Goal: Contribute content: Contribute content

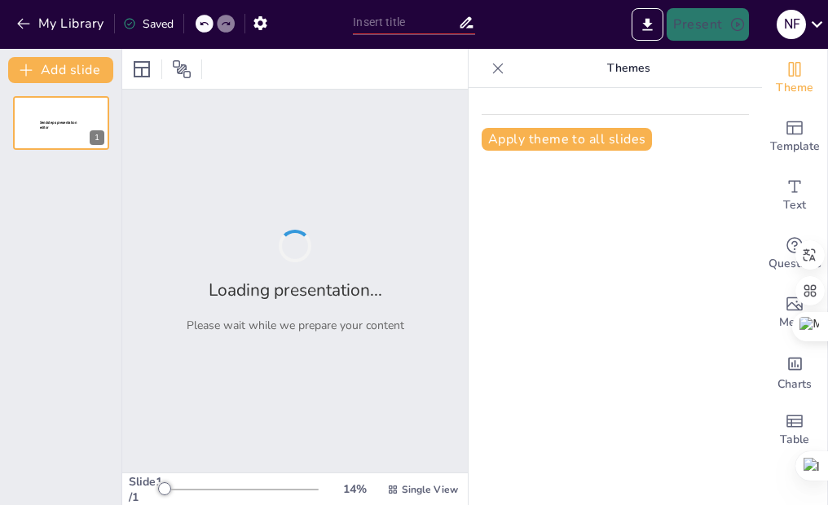
type input "[MEDICAL_DATA][PERSON_NAME]"
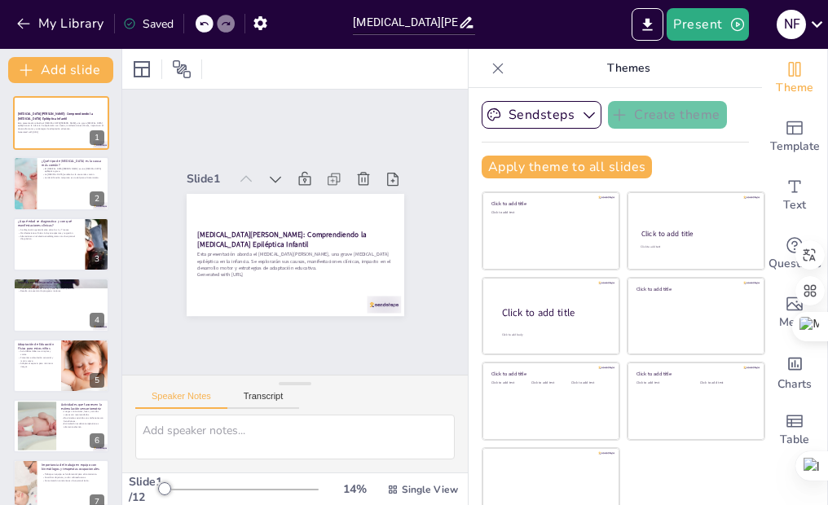
checkbox input "true"
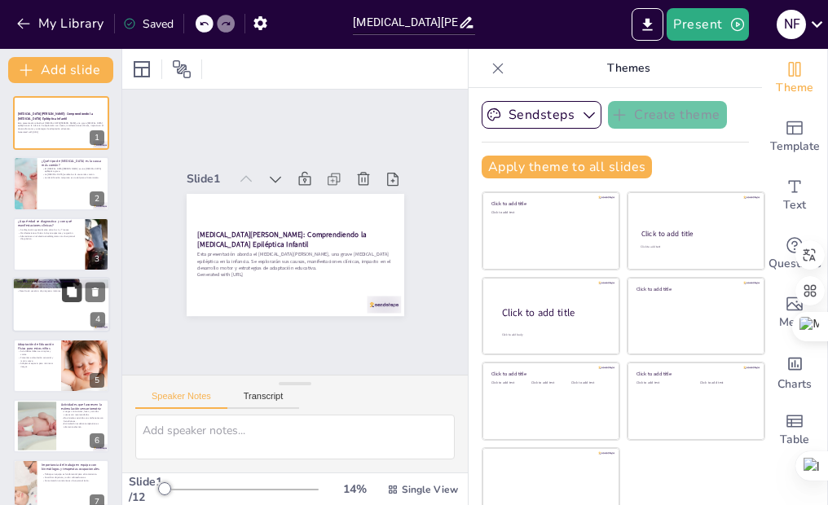
checkbox input "true"
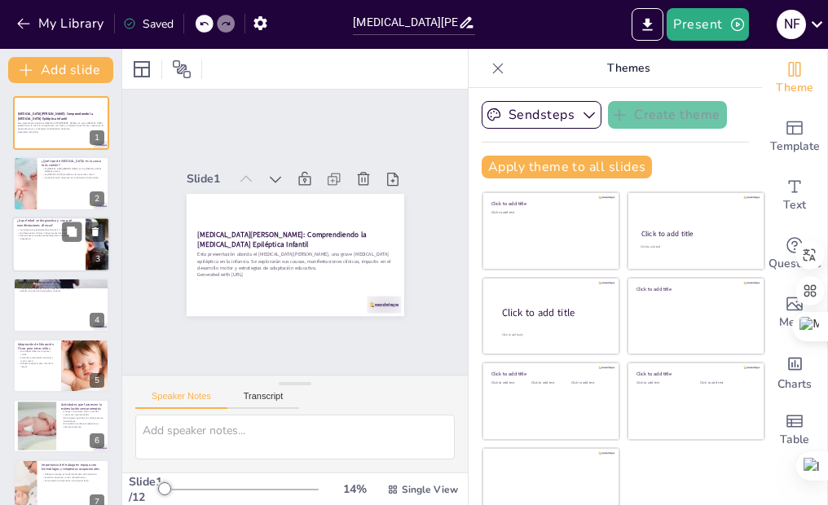
checkbox input "true"
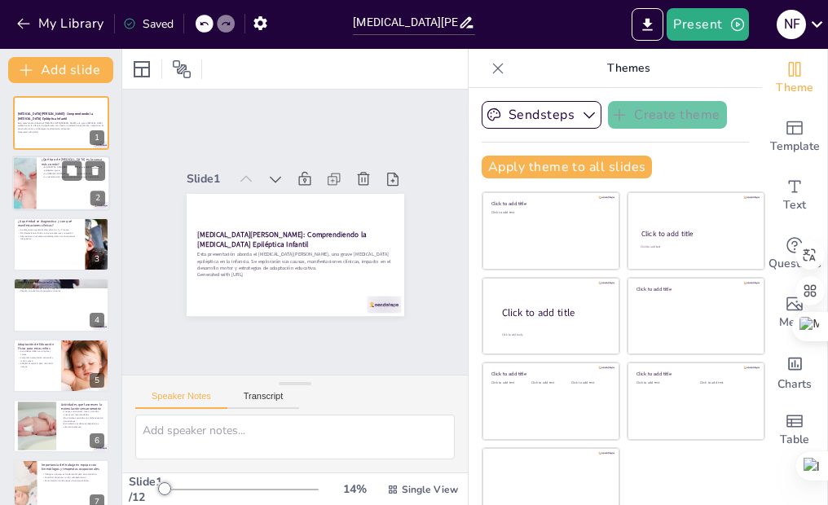
checkbox input "true"
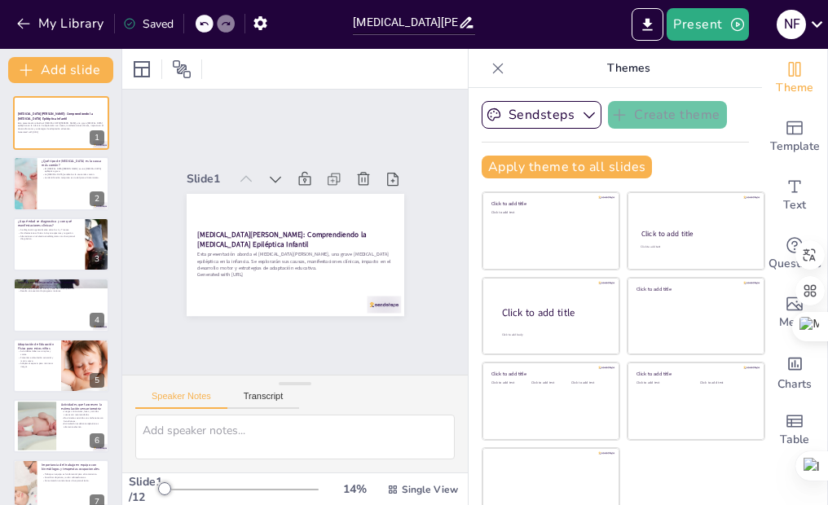
checkbox input "true"
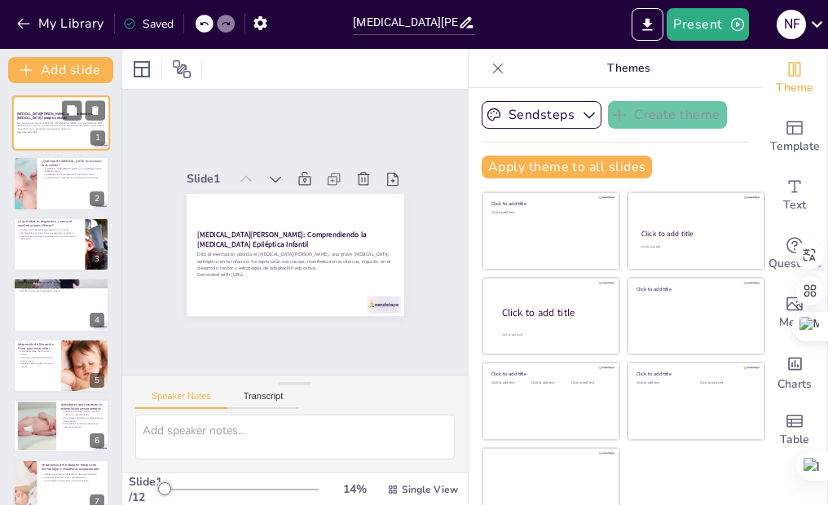
checkbox input "true"
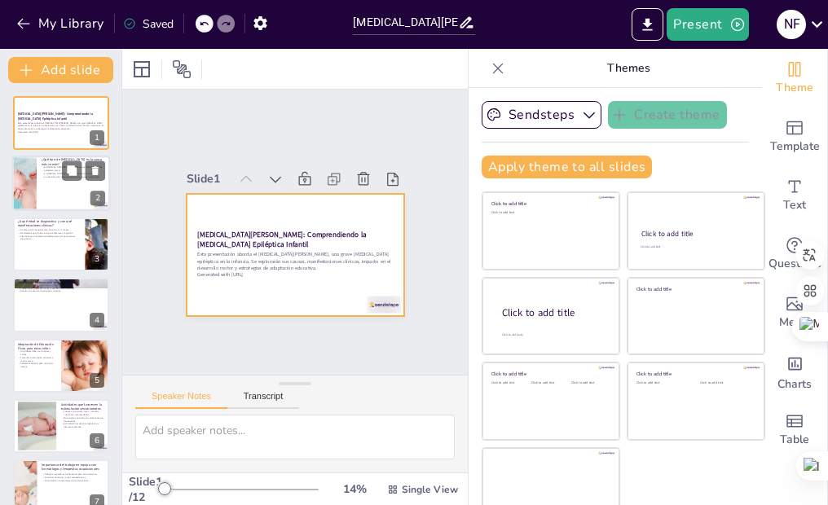
checkbox input "true"
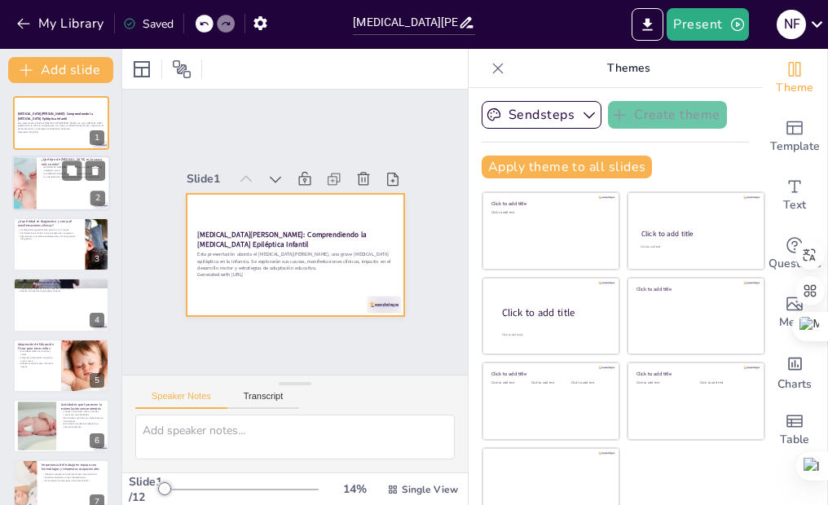
checkbox input "true"
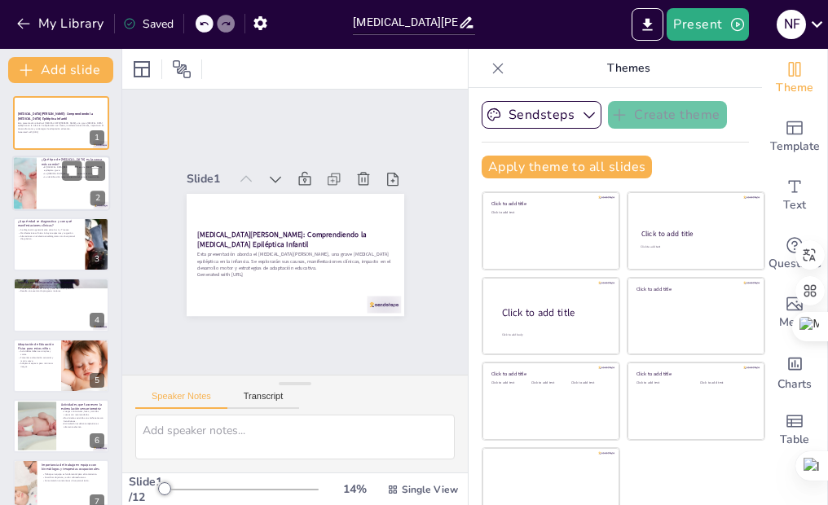
click at [41, 196] on div at bounding box center [61, 183] width 98 height 55
type textarea "La [MEDICAL_DATA] epiléptica es un término que se refiere a trastornos cerebral…"
checkbox input "true"
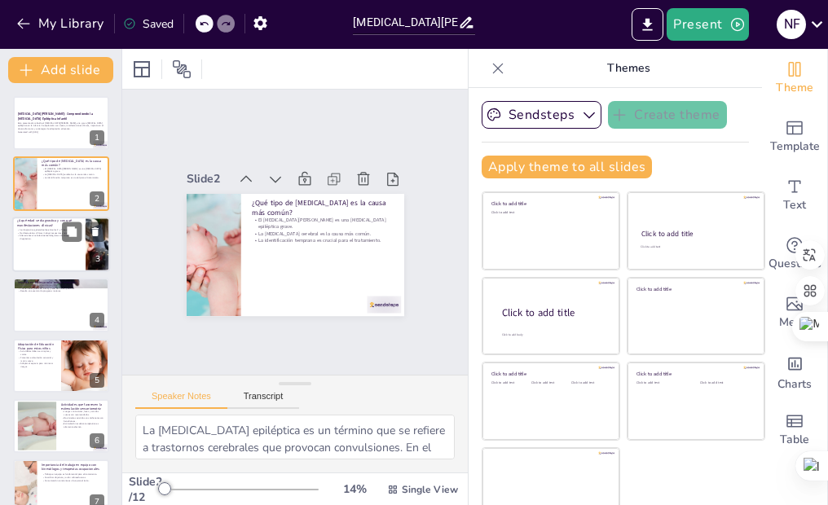
checkbox input "true"
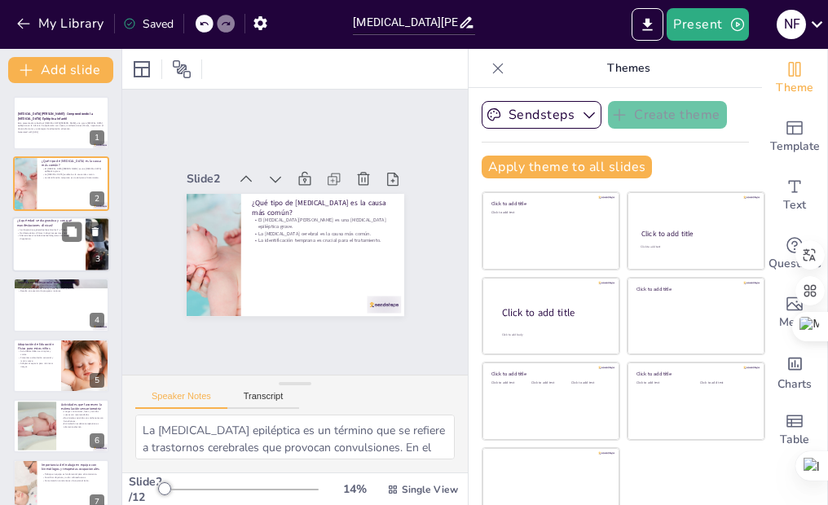
checkbox input "true"
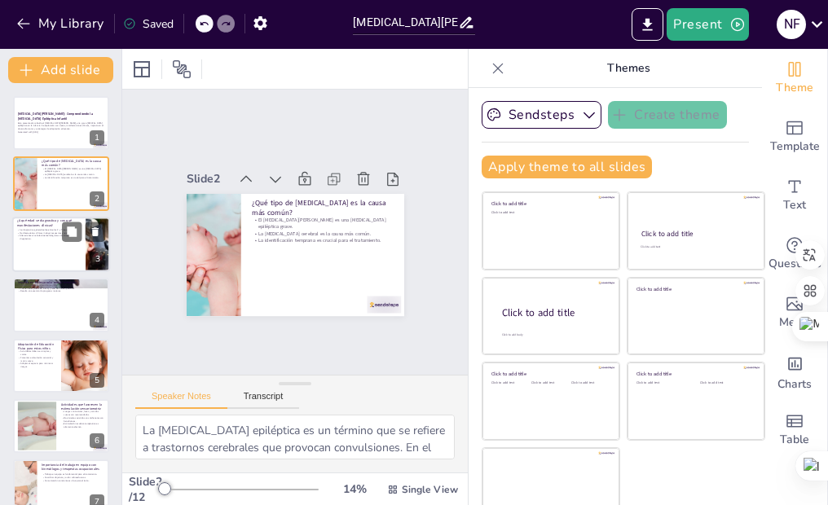
click at [58, 239] on p "Alteraciones en el electroencefalograma son clave para el diagnóstico." at bounding box center [49, 237] width 64 height 6
type textarea "La edad de diagnóstico es crucial, ya que un diagnóstico temprano puede facilit…"
checkbox input "true"
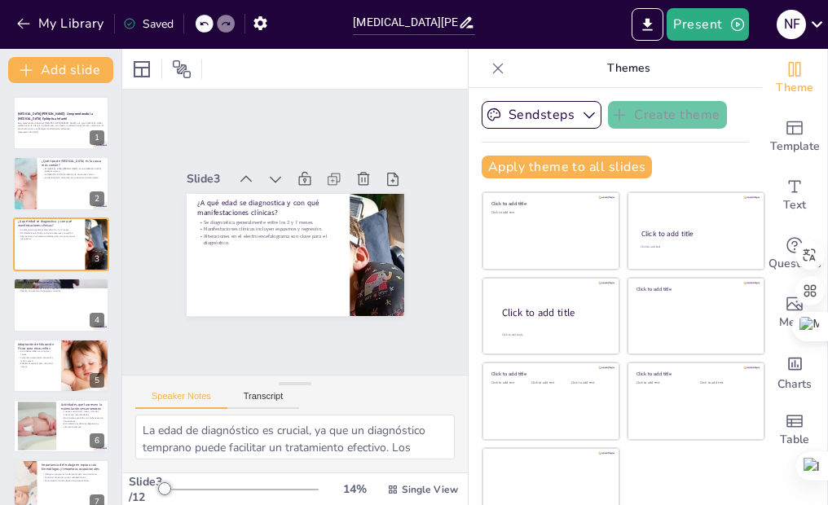
checkbox input "true"
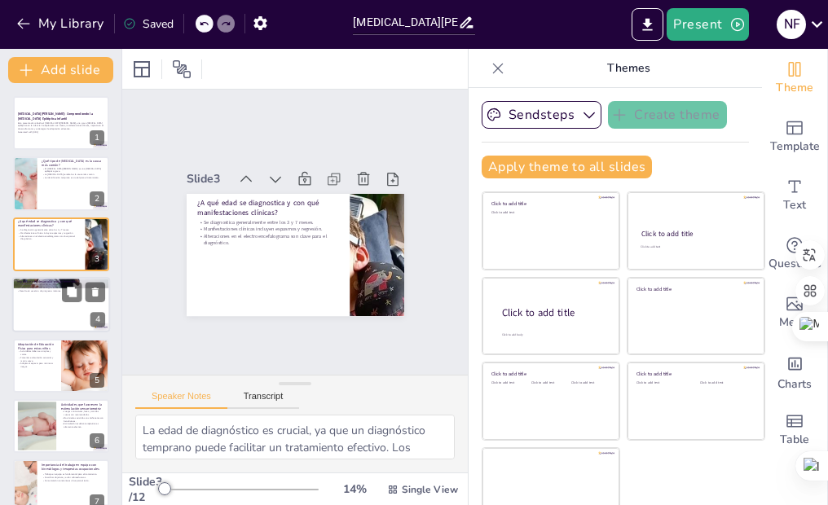
checkbox input "true"
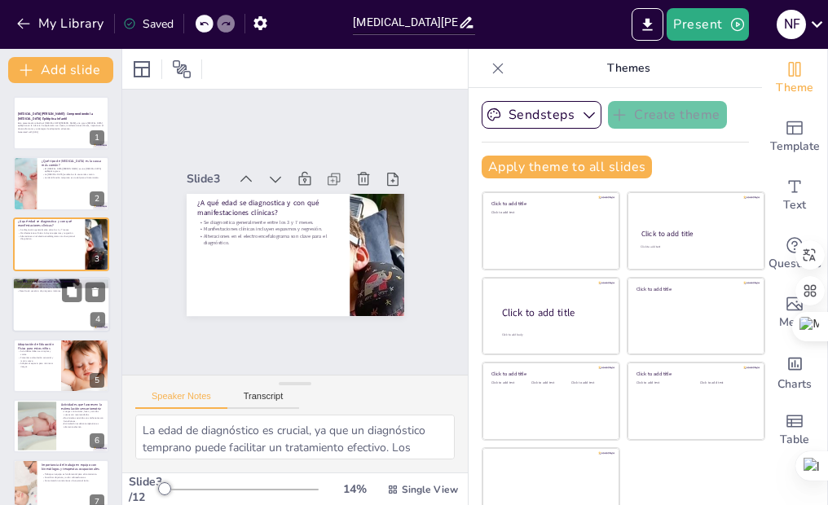
checkbox input "true"
click at [53, 304] on div at bounding box center [61, 304] width 98 height 55
type textarea "El desarrollo motor es fundamental en los primeros años de vida, y el Síndrome …"
checkbox input "true"
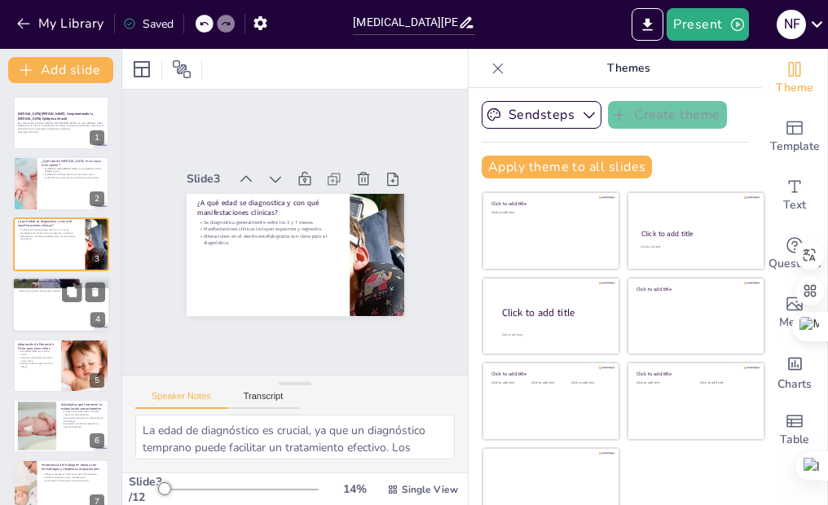
checkbox input "true"
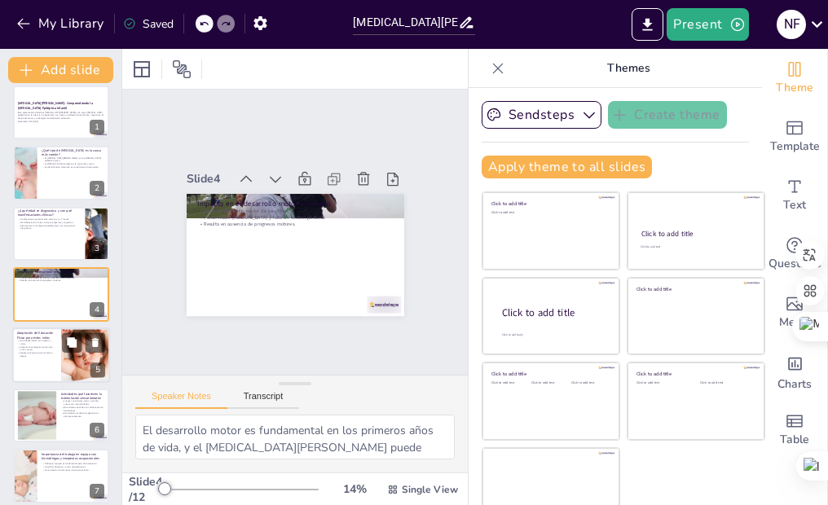
checkbox input "true"
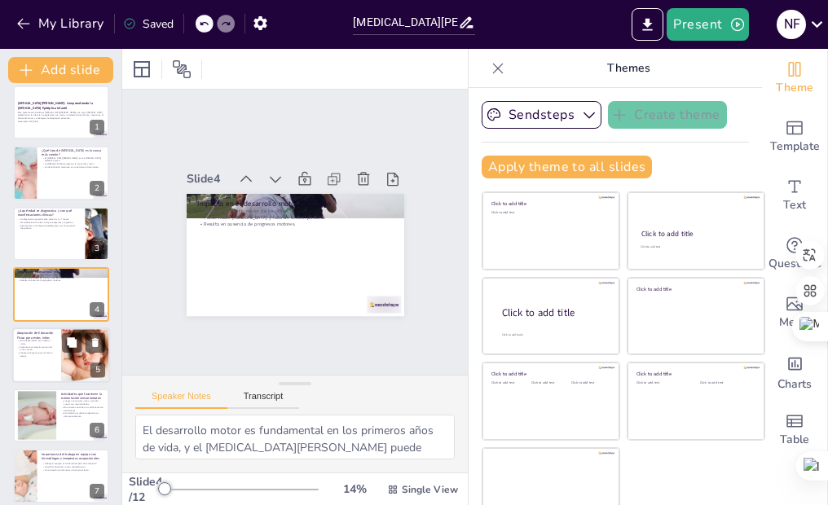
checkbox input "true"
click at [33, 349] on p "Fomentar estimulación sensorial y motriz suave." at bounding box center [37, 348] width 38 height 6
type textarea "La simplicidad en las actividades permite que los niños se sientan cómodos y se…"
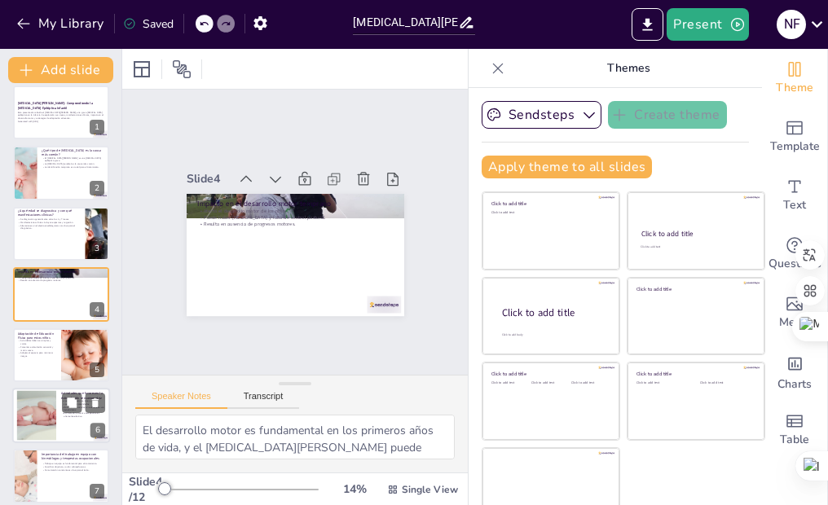
checkbox input "true"
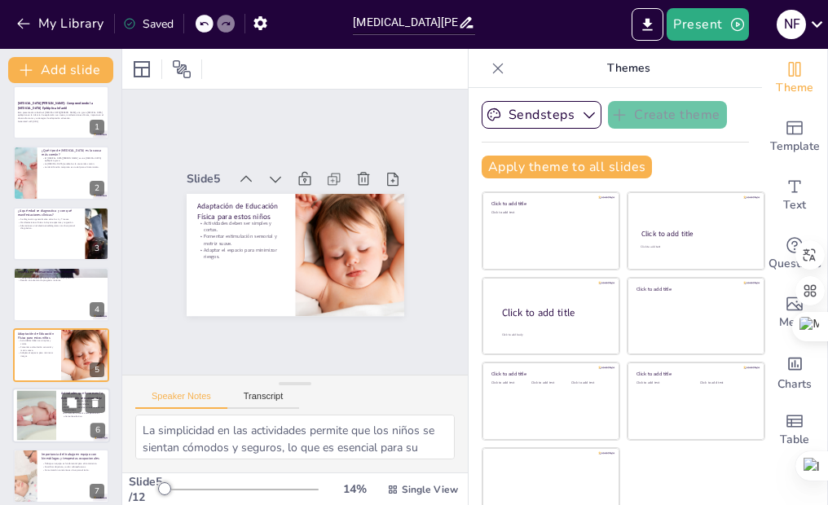
scroll to position [72, 0]
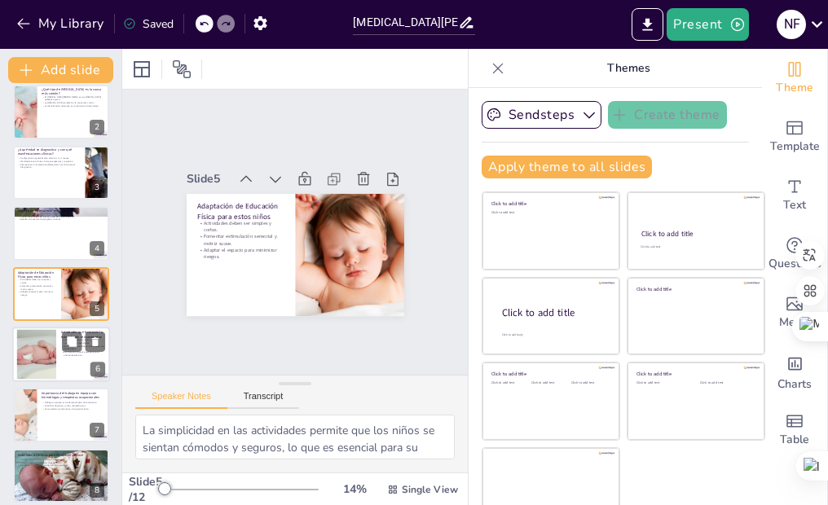
checkbox input "true"
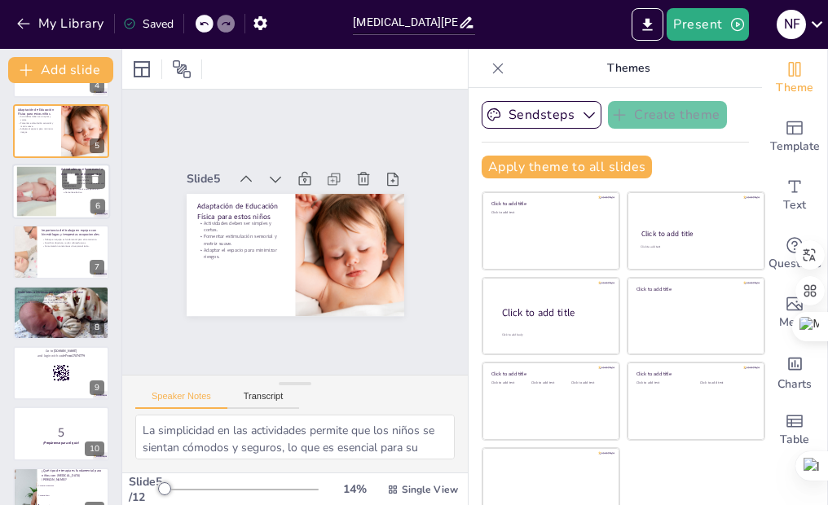
scroll to position [325, 0]
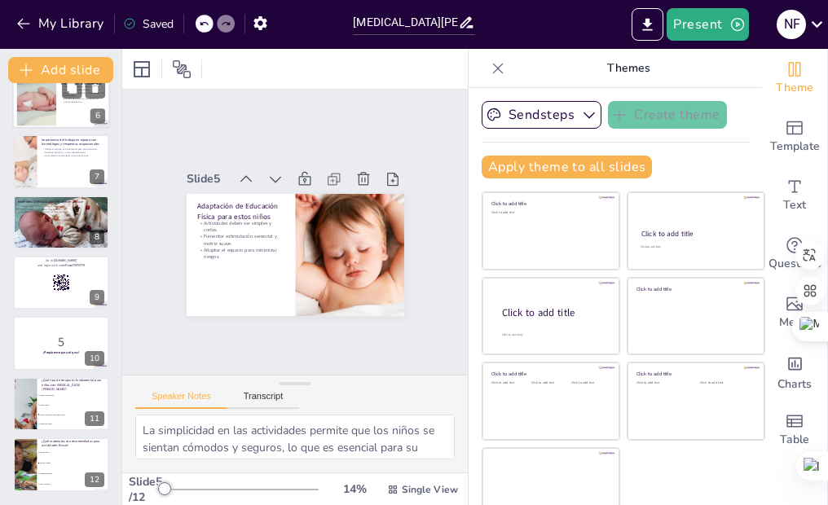
checkbox input "true"
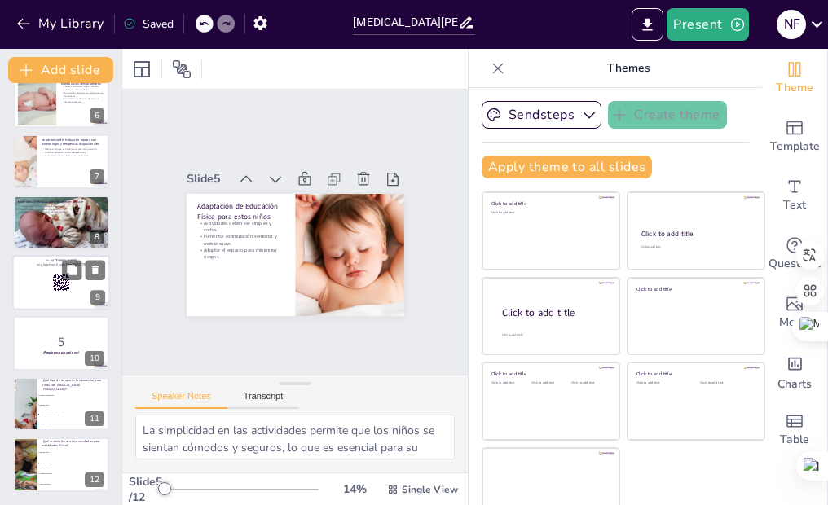
checkbox input "true"
click at [35, 296] on div at bounding box center [61, 282] width 98 height 55
checkbox input "true"
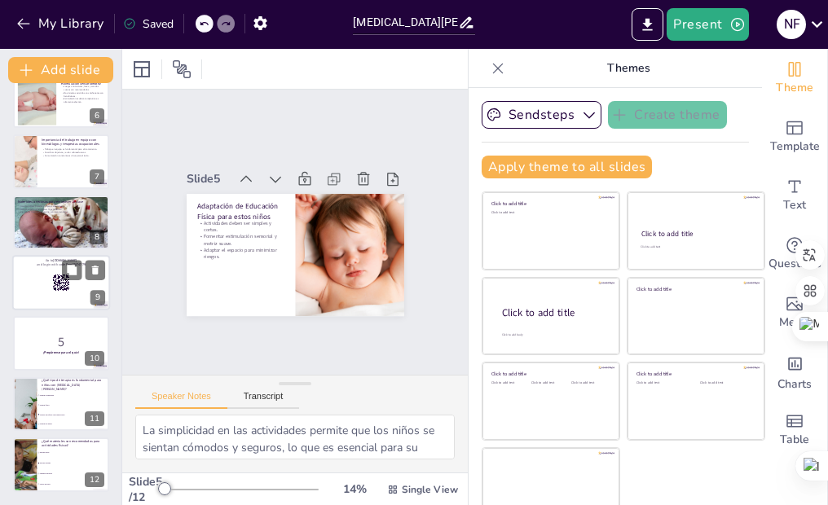
checkbox input "true"
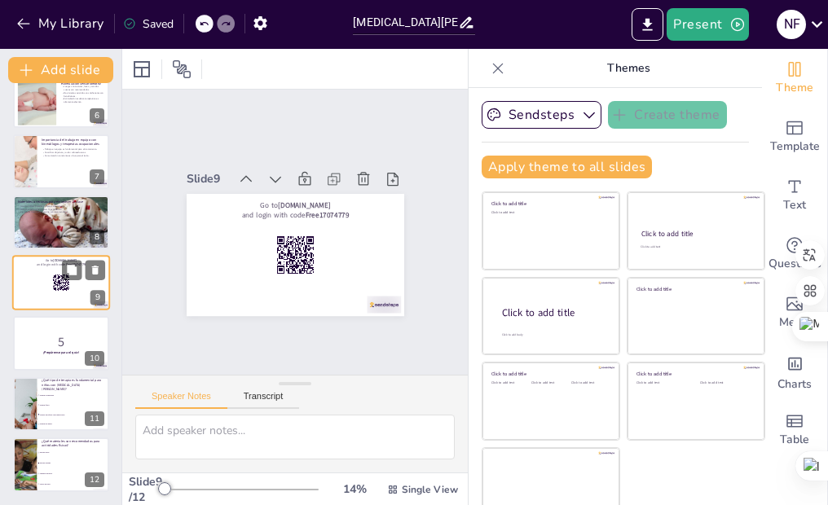
scroll to position [314, 0]
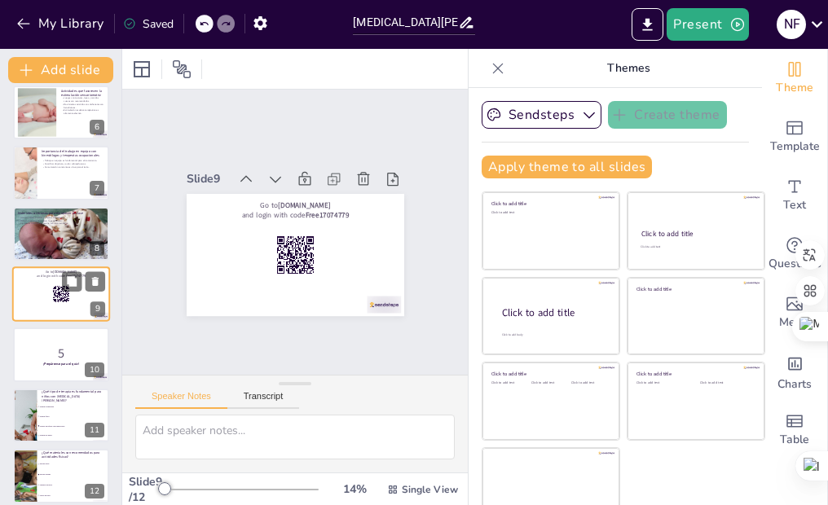
checkbox input "true"
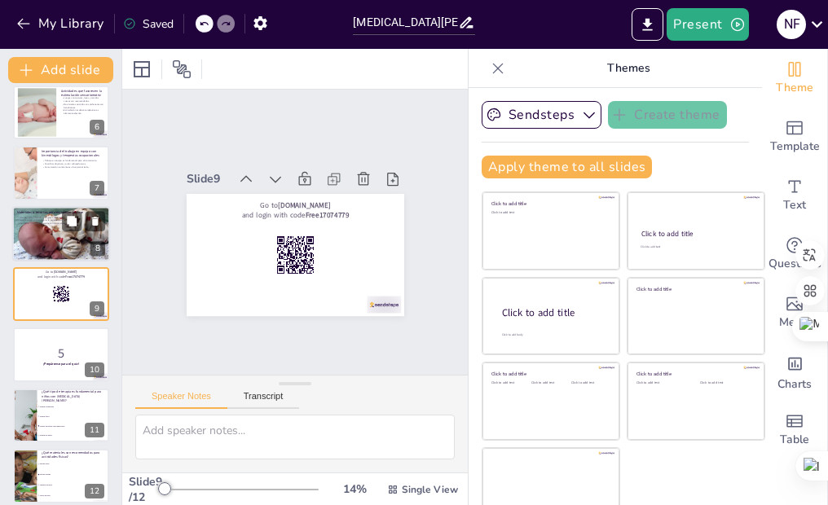
checkbox input "true"
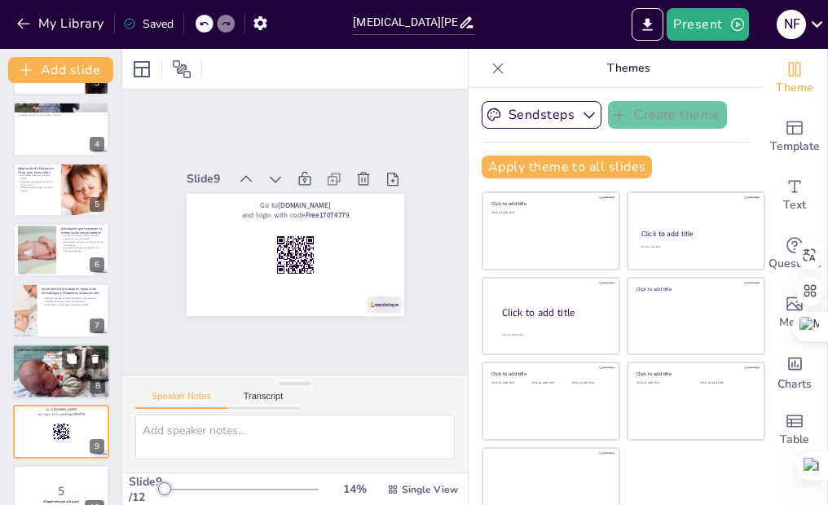
scroll to position [0, 0]
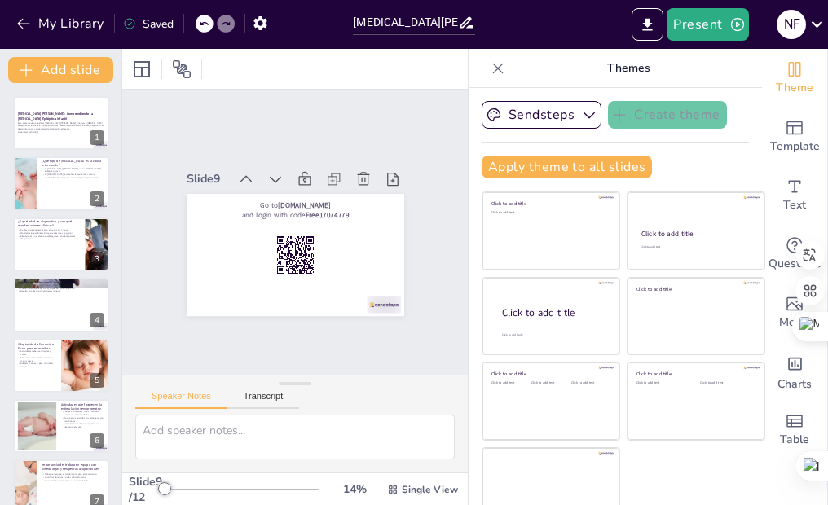
checkbox input "true"
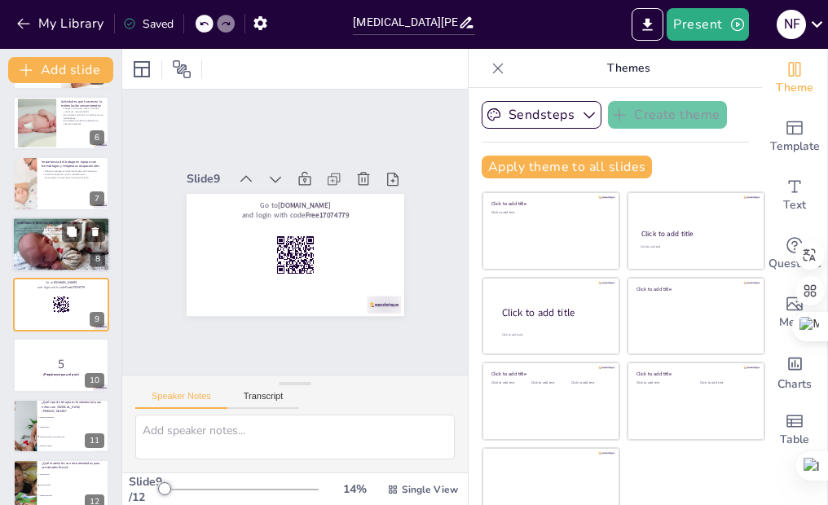
scroll to position [325, 0]
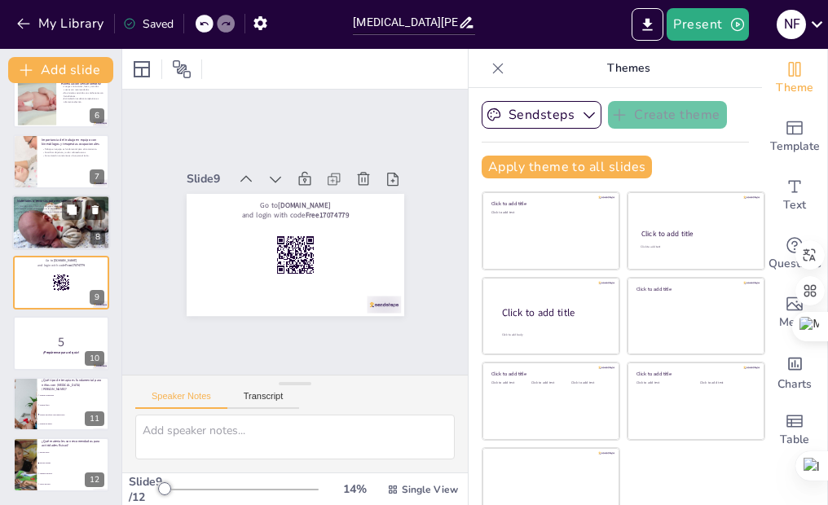
checkbox input "true"
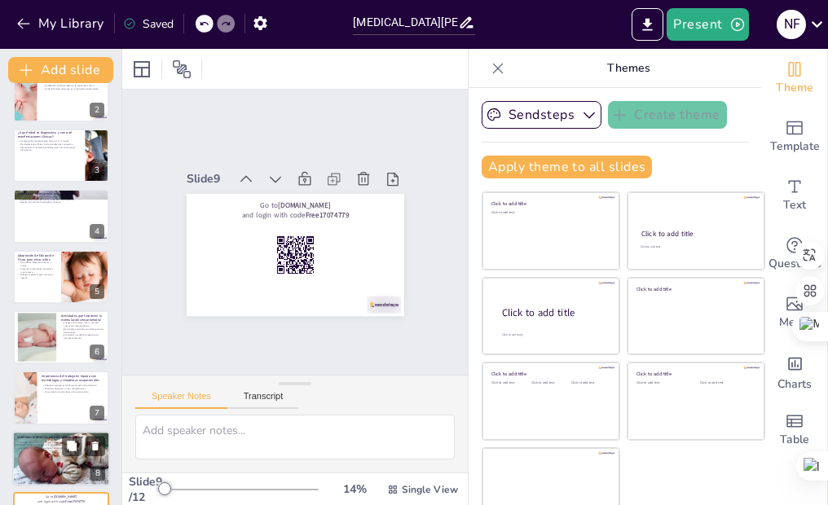
scroll to position [0, 0]
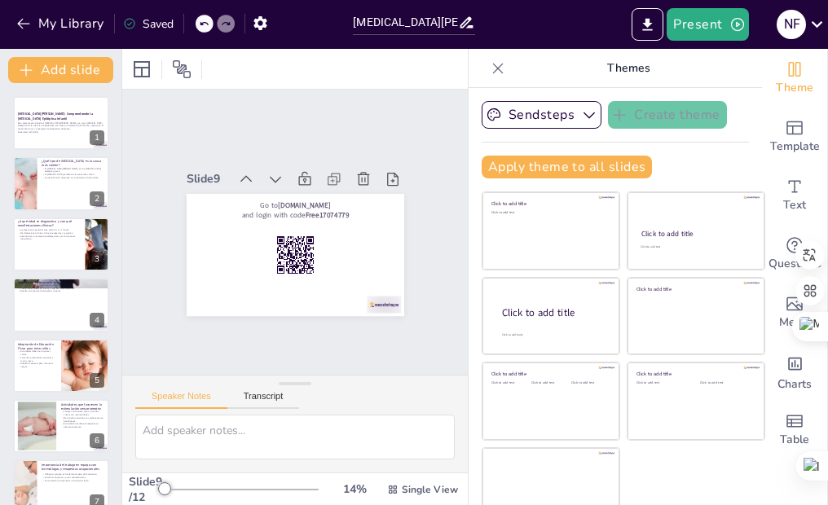
checkbox input "true"
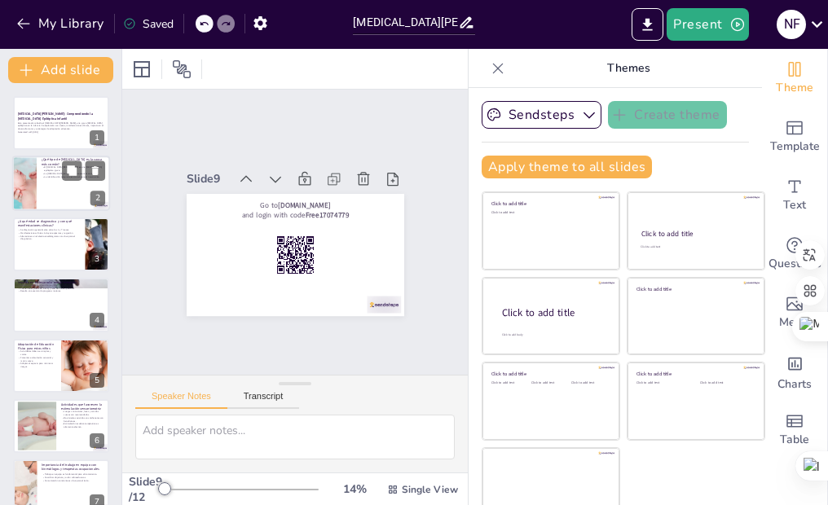
checkbox input "true"
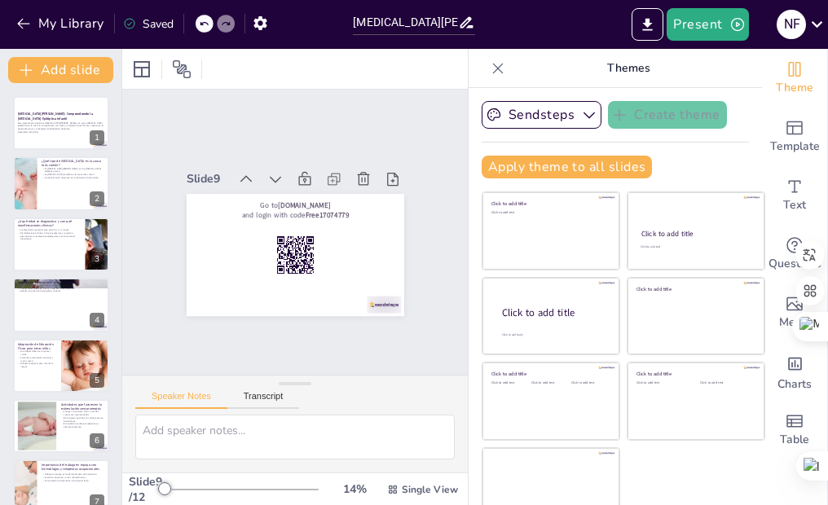
checkbox input "true"
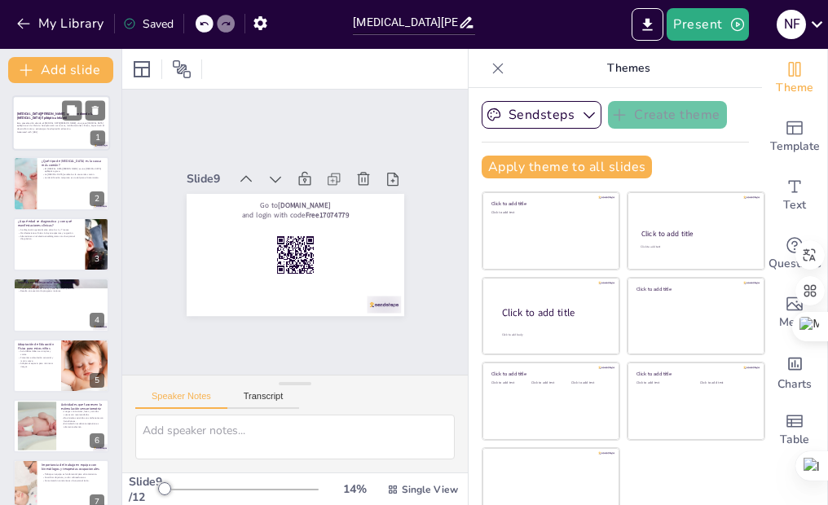
checkbox input "true"
click at [55, 142] on div at bounding box center [61, 122] width 98 height 55
checkbox input "true"
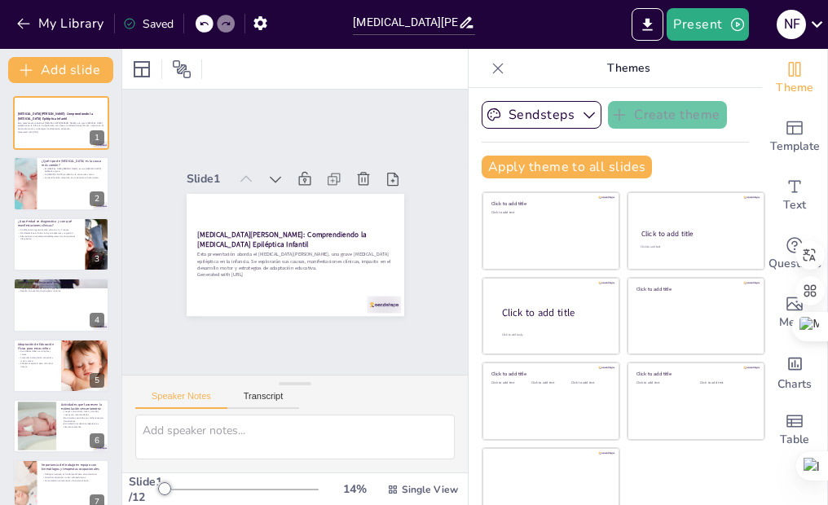
checkbox input "true"
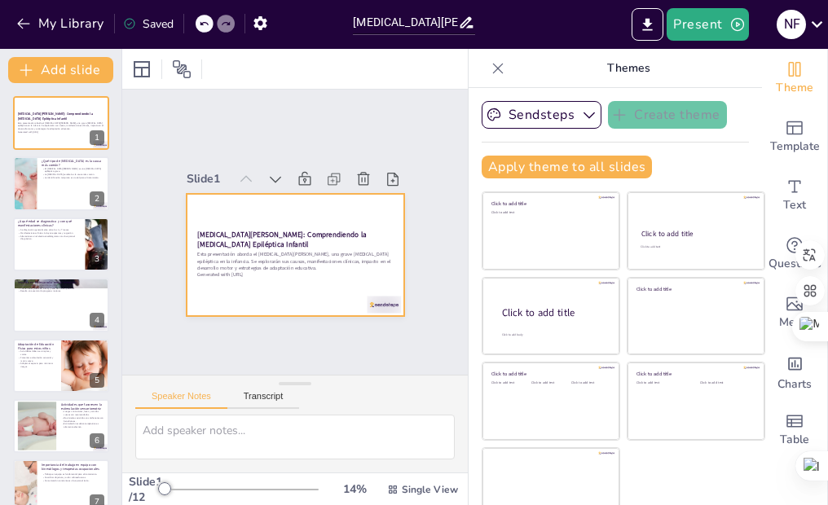
checkbox input "true"
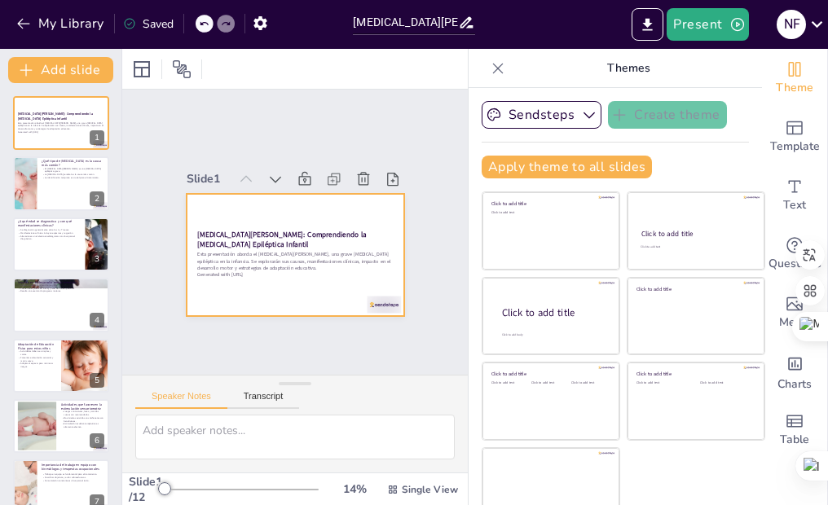
checkbox input "true"
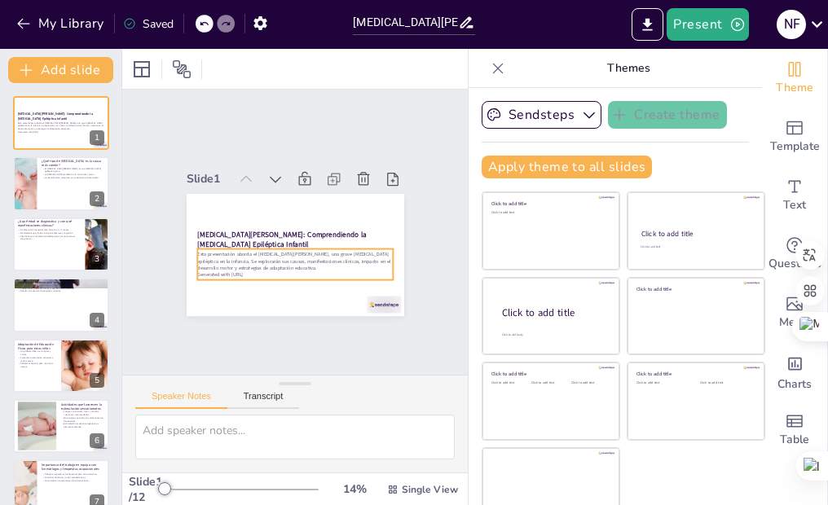
checkbox input "true"
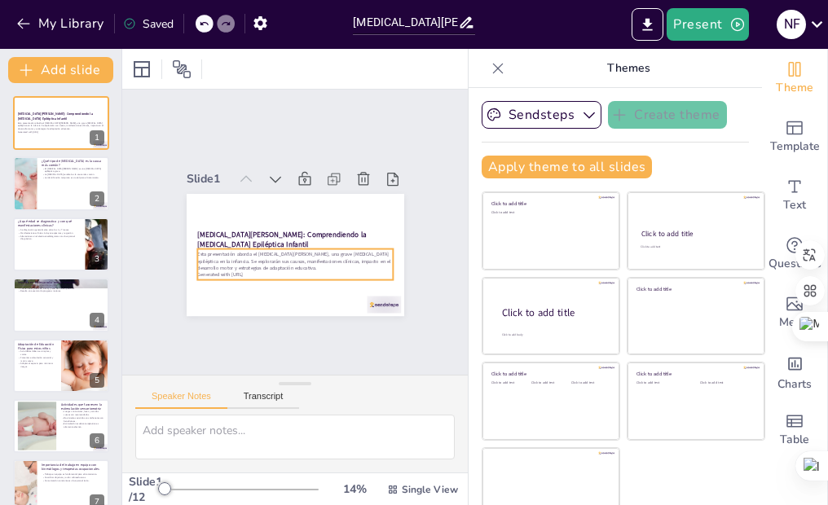
checkbox input "true"
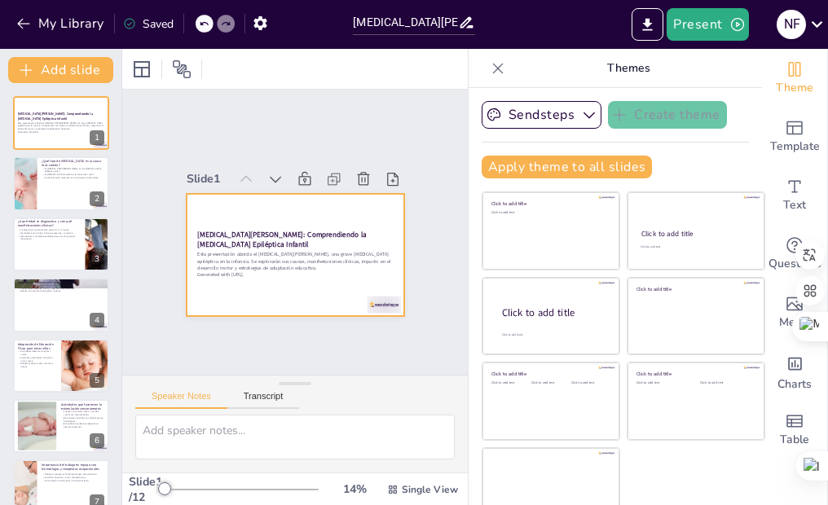
checkbox input "true"
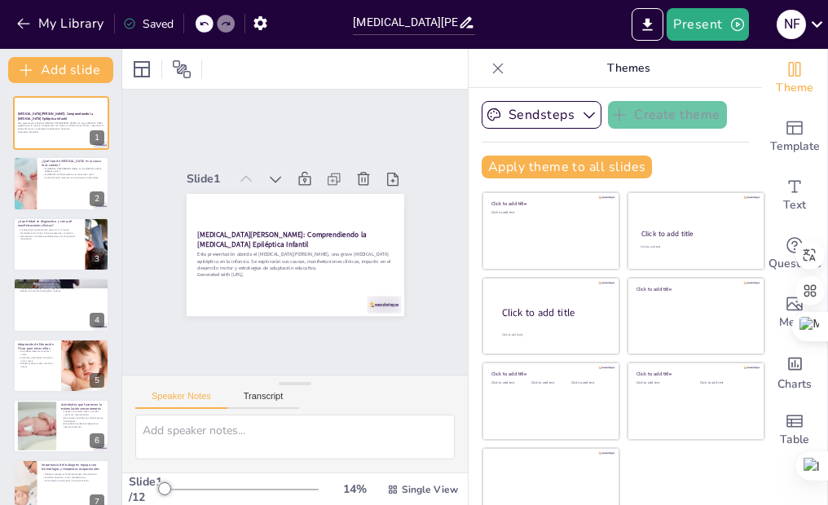
checkbox input "true"
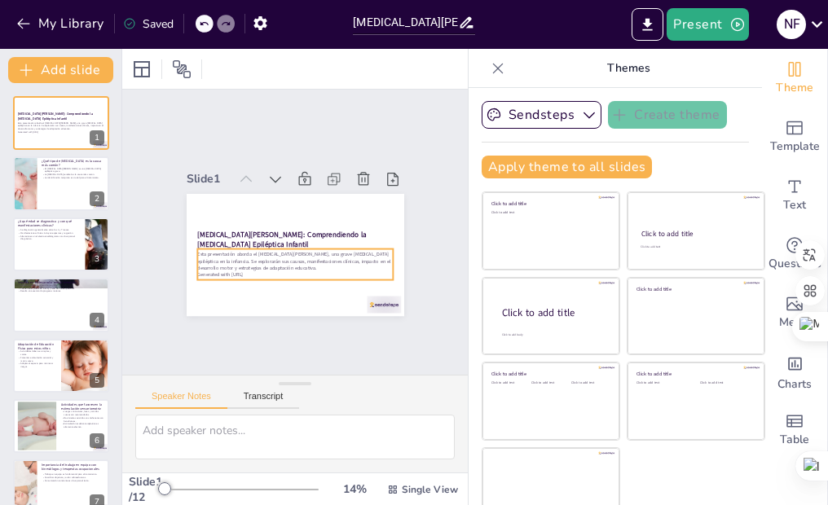
checkbox input "true"
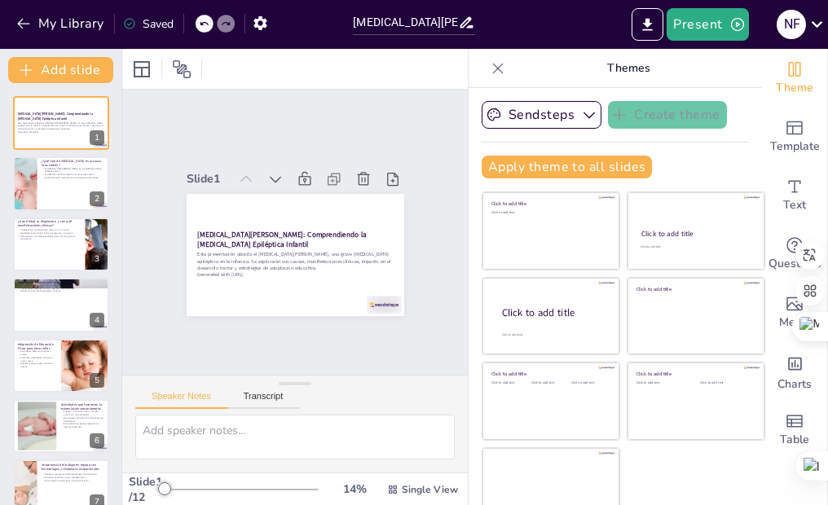
checkbox input "true"
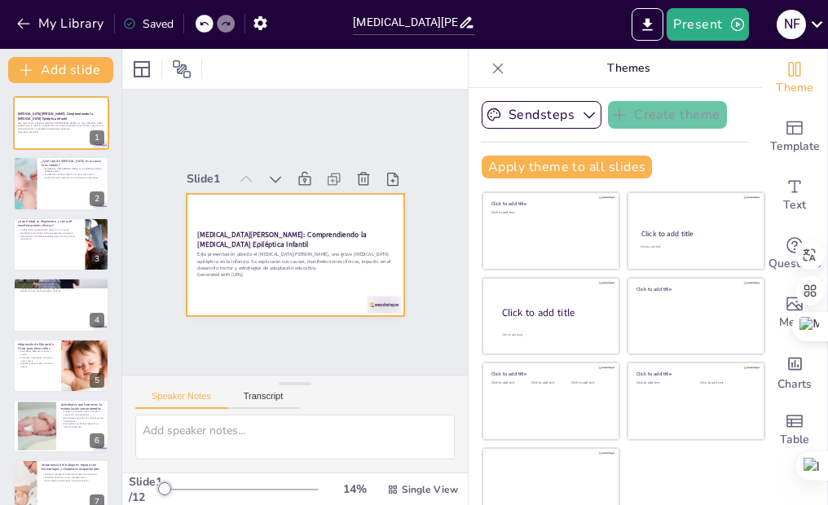
checkbox input "true"
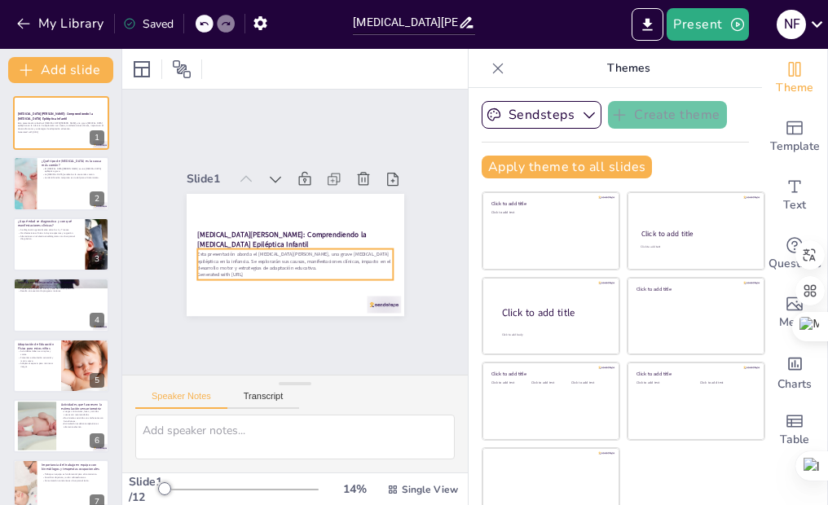
checkbox input "true"
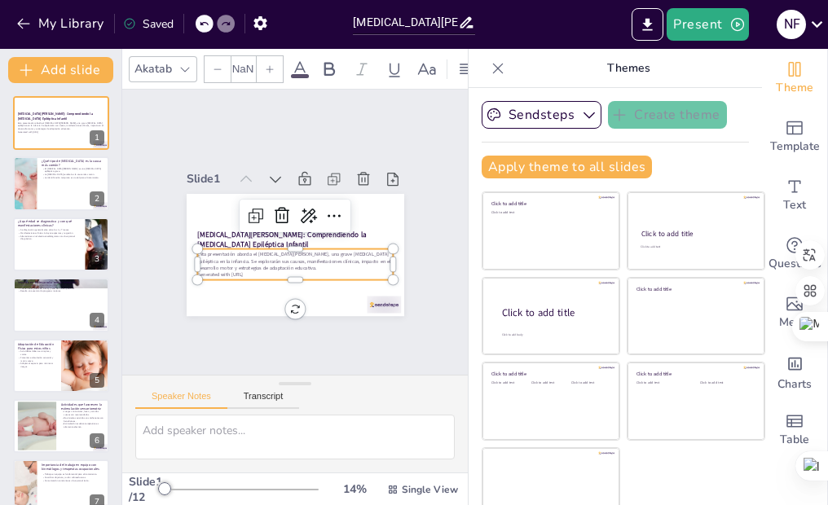
type input "32"
click at [243, 257] on p "Esta presentación aborda el [MEDICAL_DATA][PERSON_NAME], una grave [MEDICAL_DAT…" at bounding box center [291, 260] width 197 height 41
checkbox input "true"
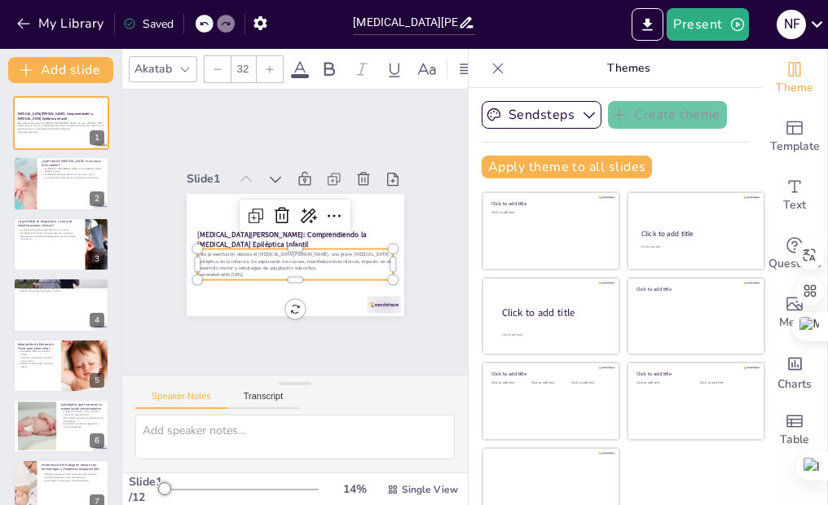
checkbox input "true"
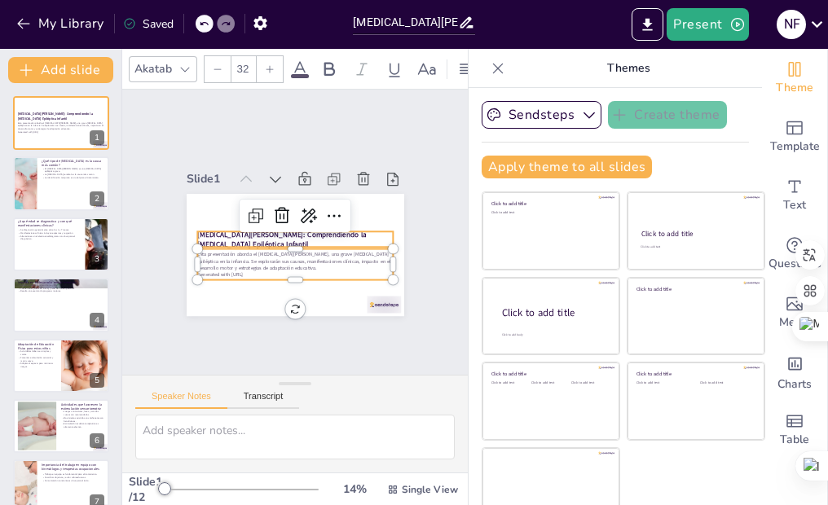
checkbox input "true"
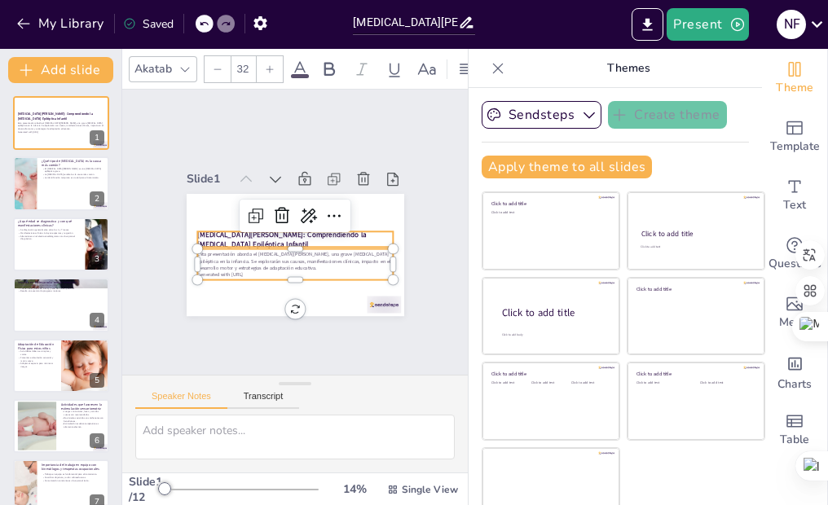
checkbox input "true"
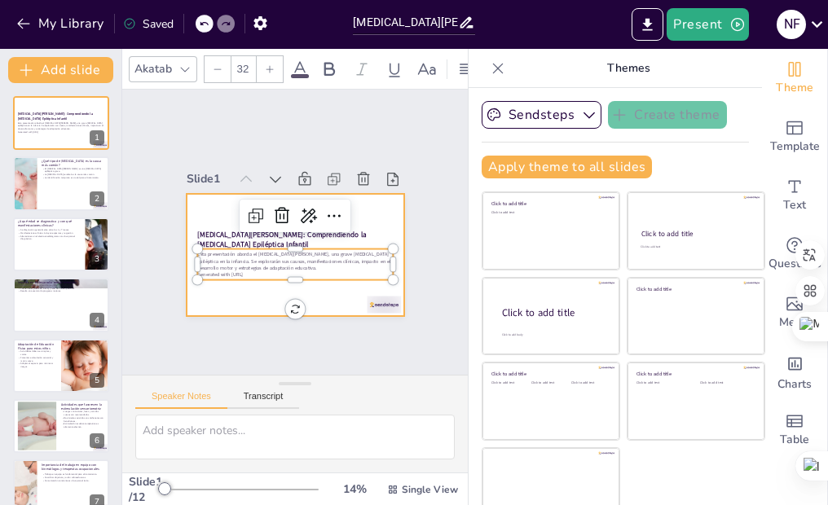
checkbox input "true"
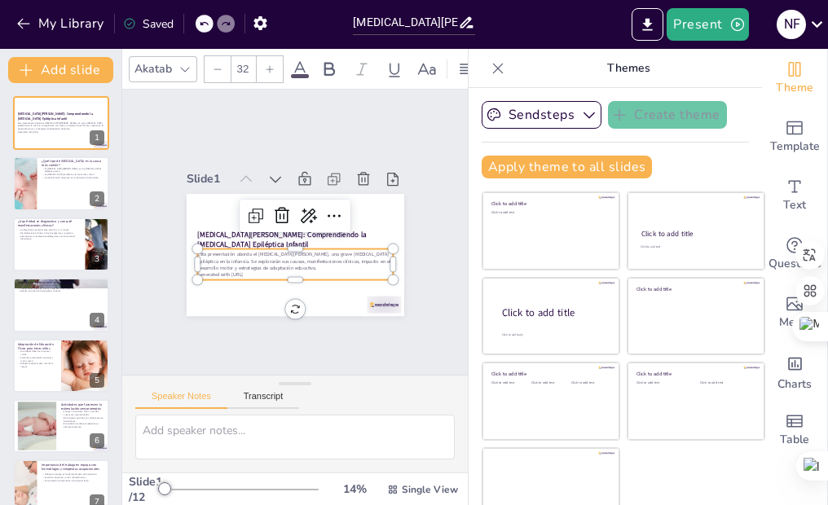
checkbox input "true"
click at [395, 239] on div "Slide 1 [MEDICAL_DATA][PERSON_NAME]: Comprendiendo la [MEDICAL_DATA] Epiléptica…" at bounding box center [295, 233] width 324 height 200
checkbox input "true"
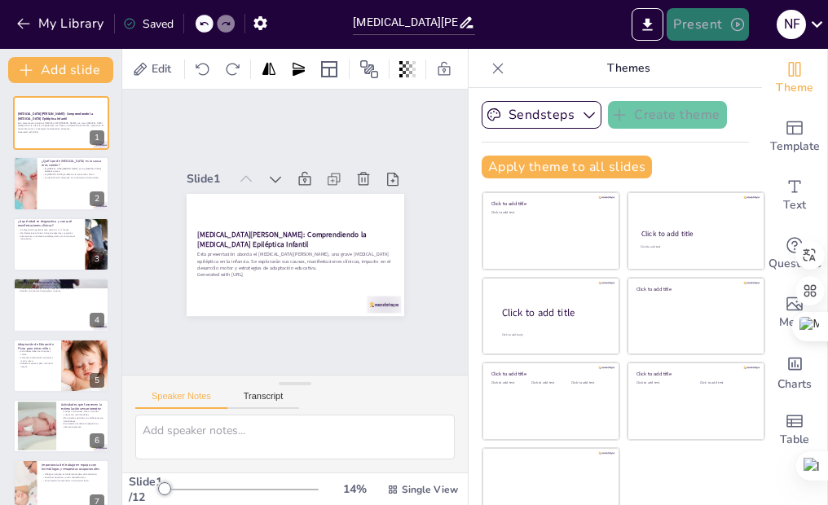
click at [742, 15] on button "Present" at bounding box center [706, 24] width 81 height 33
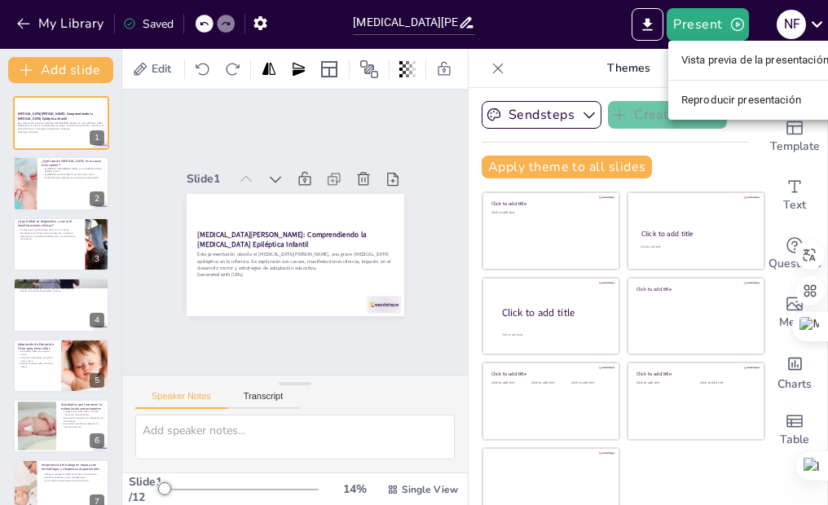
click at [738, 55] on li "Vista previa de la presentación" at bounding box center [755, 60] width 174 height 26
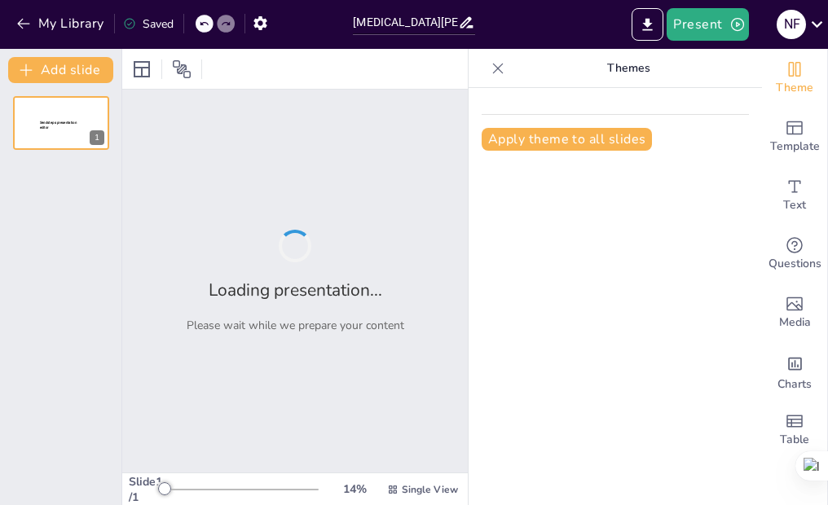
type input "[MEDICAL_DATA][PERSON_NAME]"
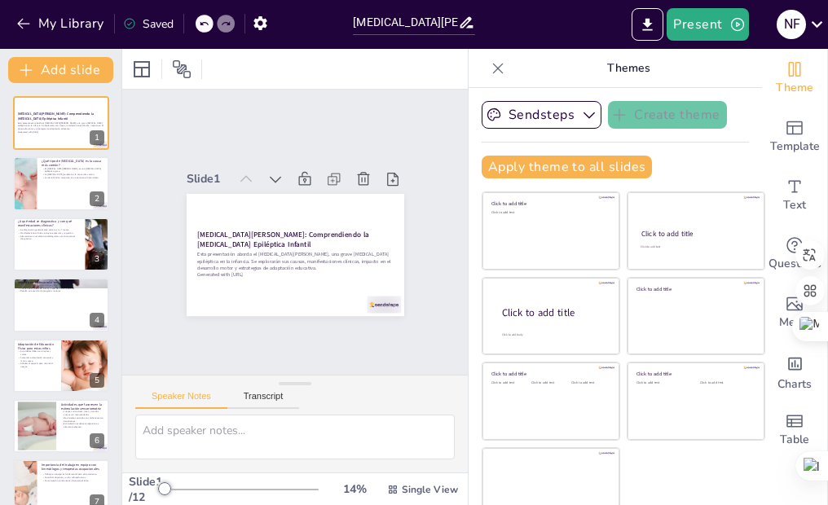
checkbox input "true"
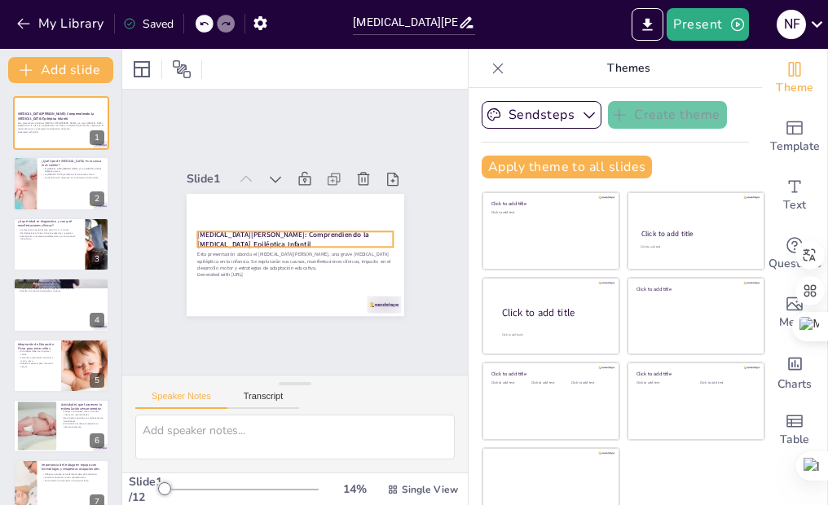
checkbox input "true"
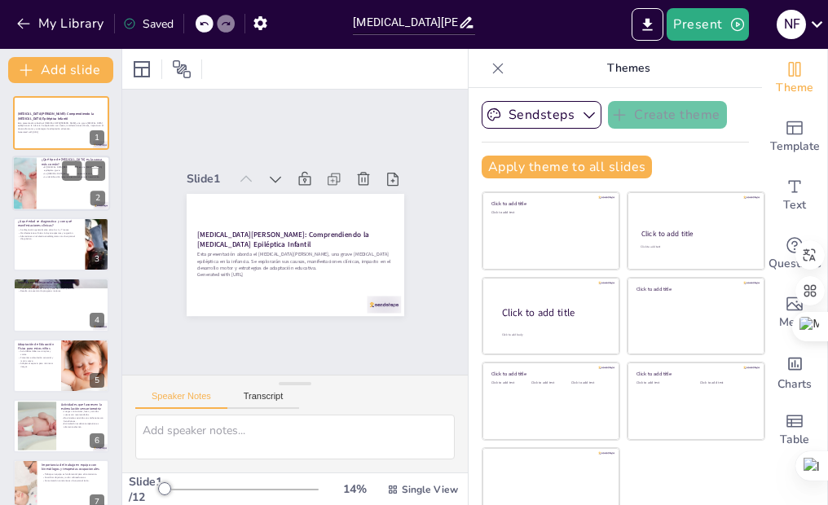
checkbox input "true"
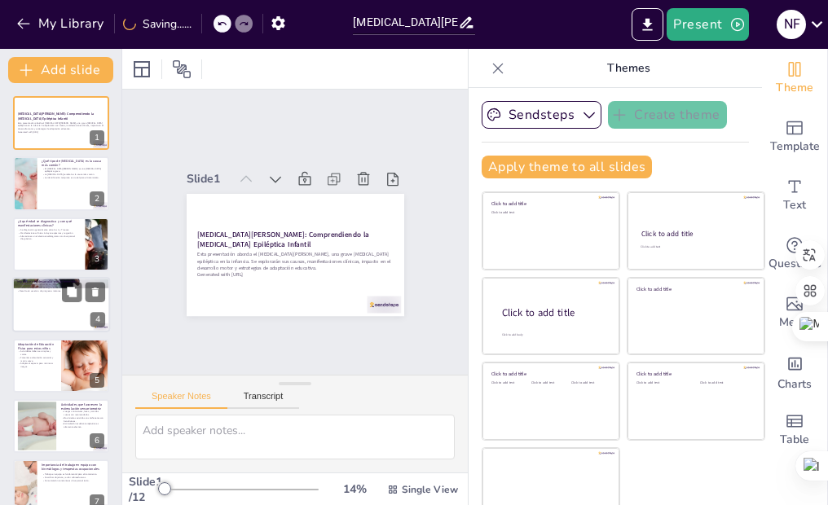
checkbox input "true"
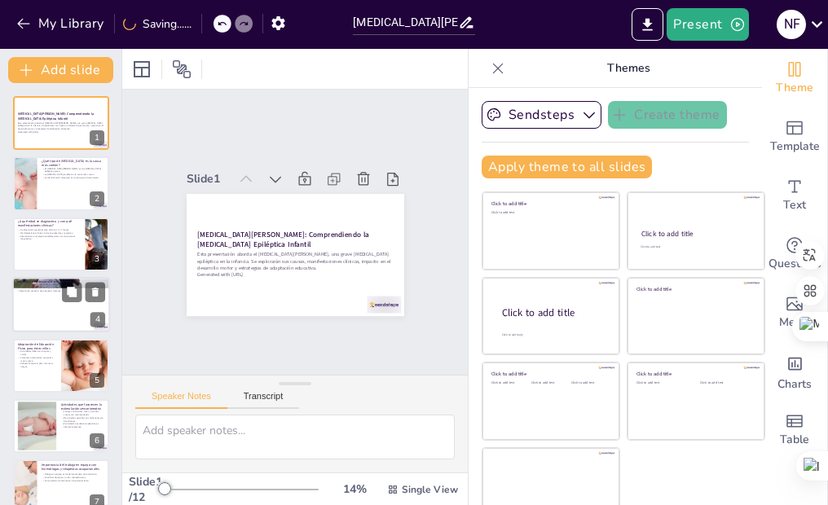
checkbox input "true"
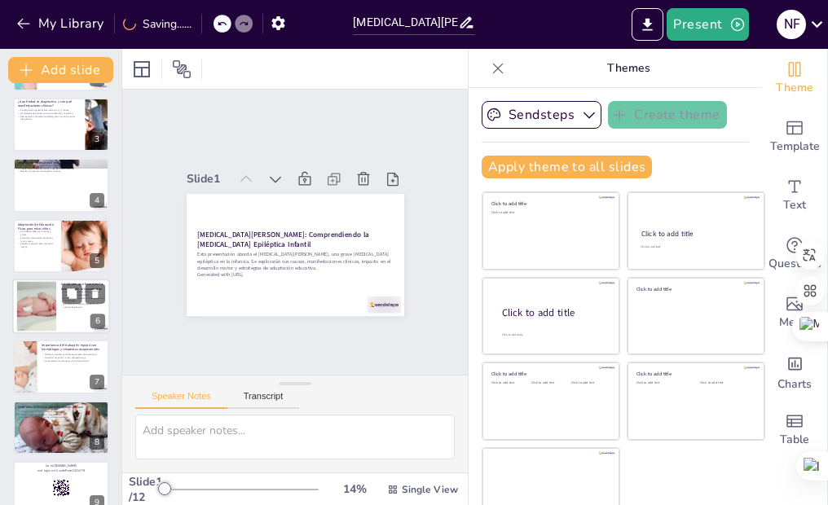
checkbox input "true"
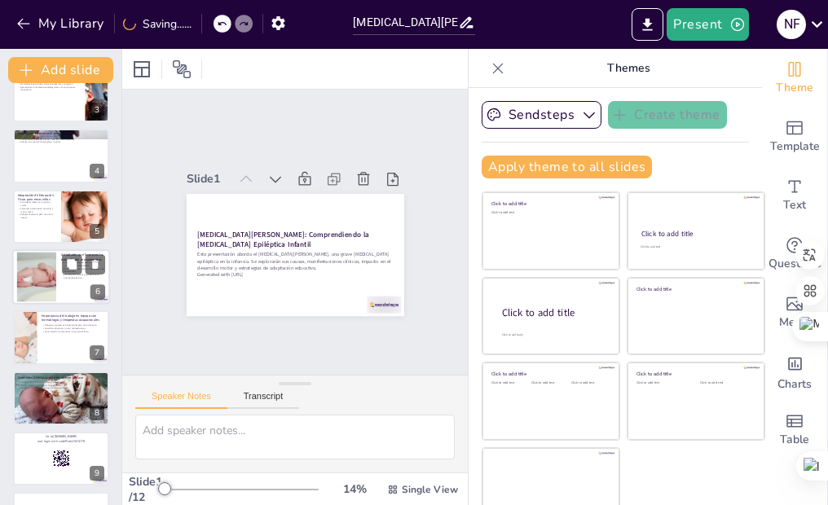
checkbox input "true"
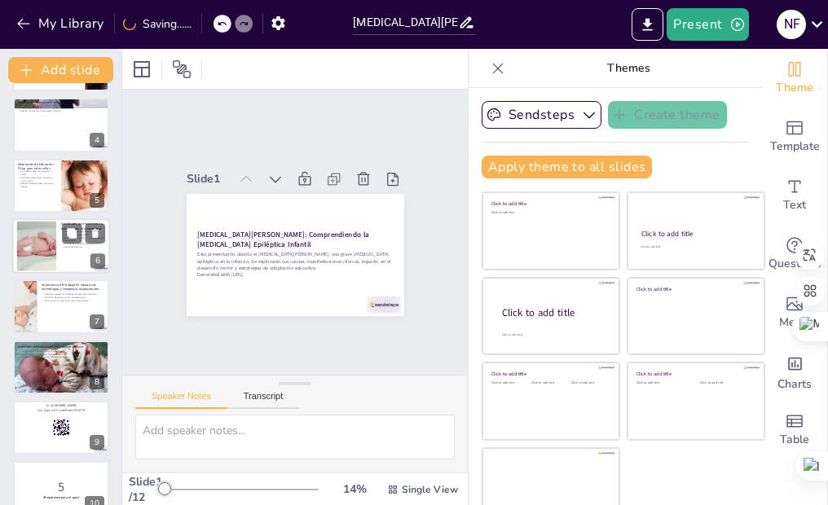
checkbox input "true"
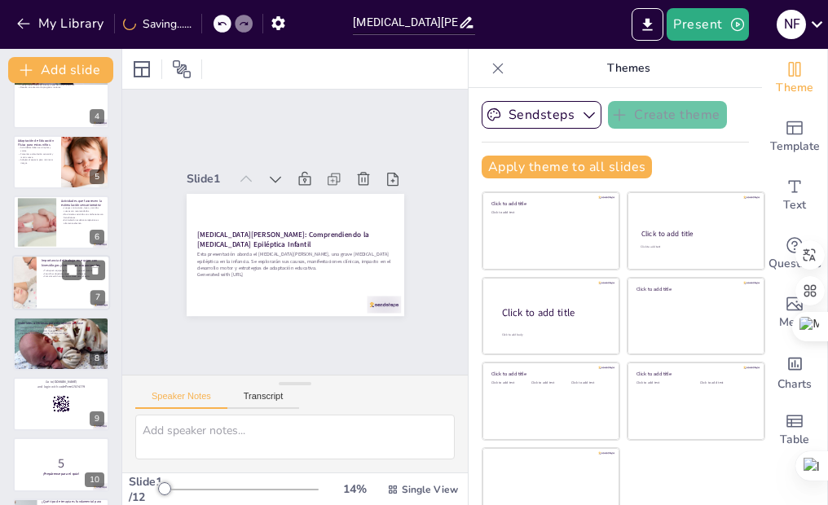
checkbox input "true"
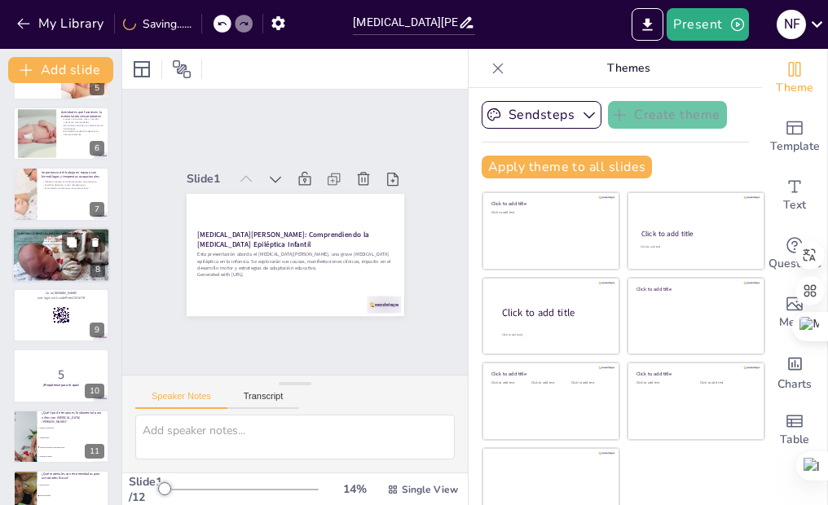
checkbox input "true"
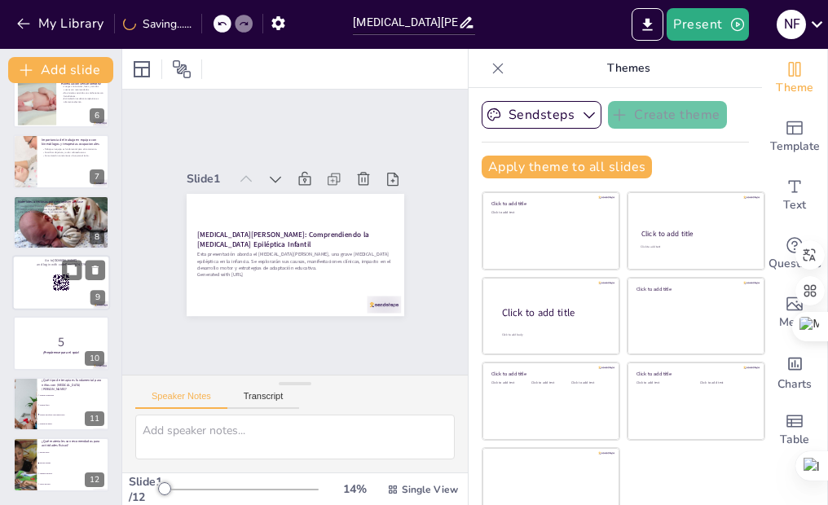
checkbox input "true"
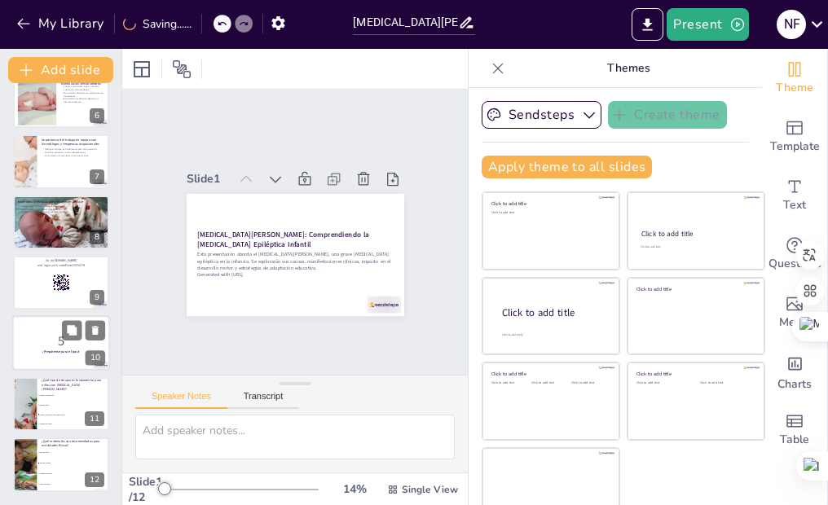
checkbox input "true"
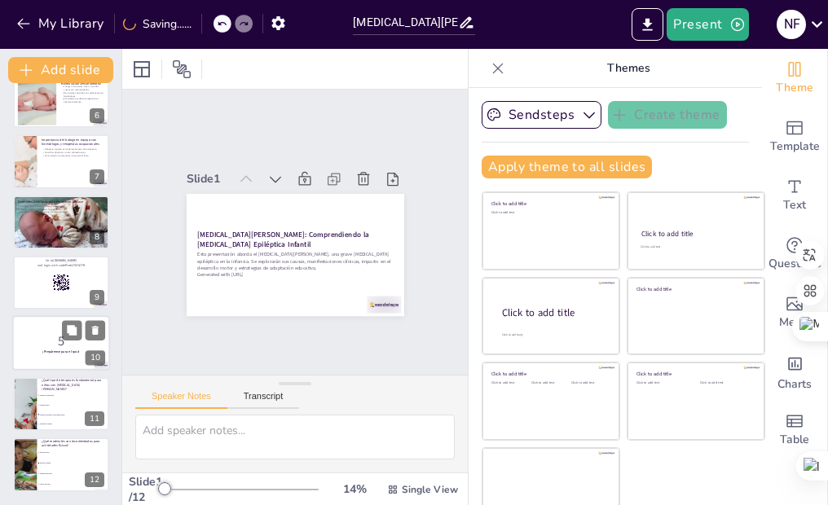
checkbox input "true"
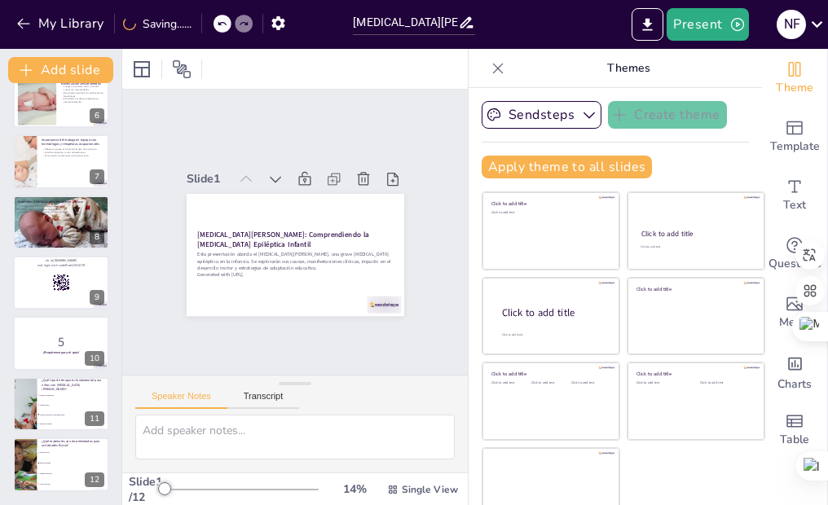
checkbox input "true"
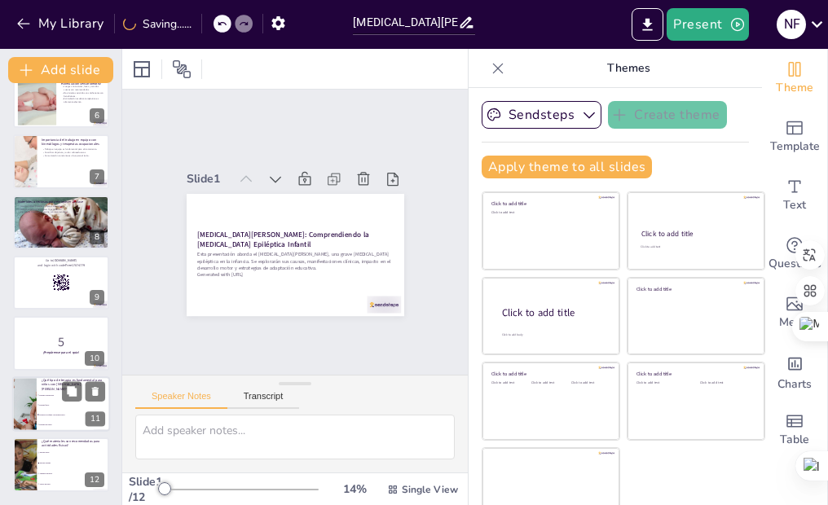
checkbox input "true"
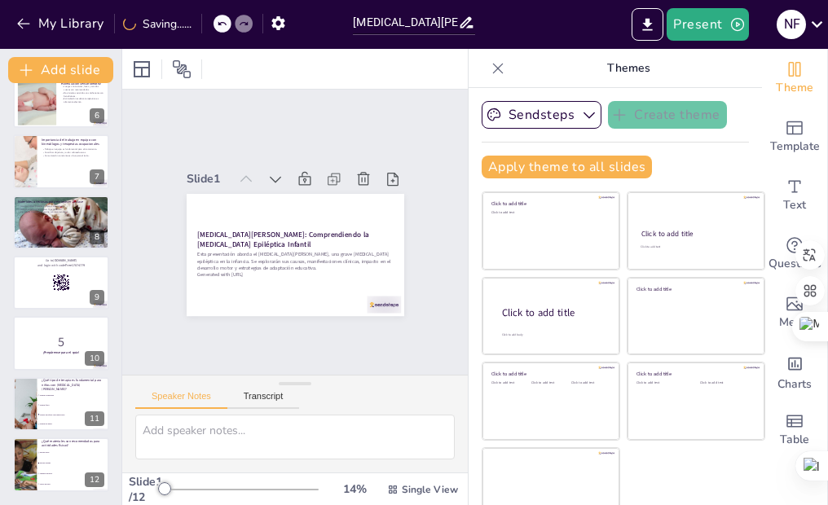
checkbox input "true"
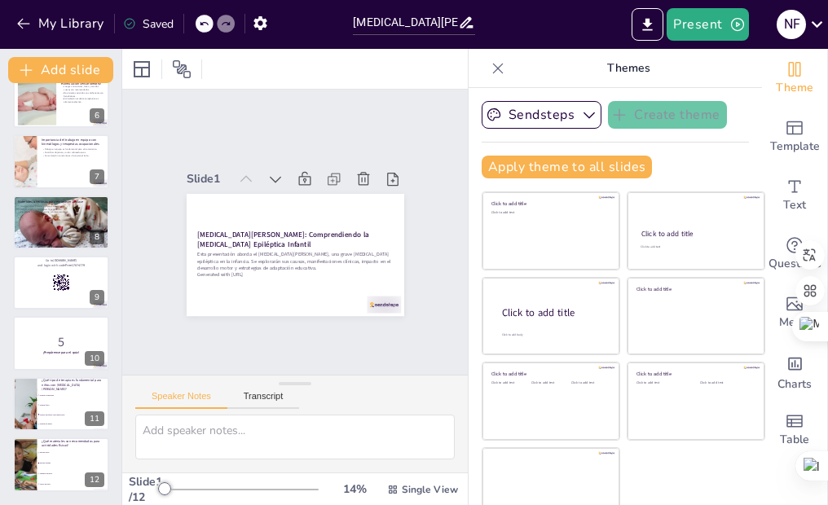
checkbox input "true"
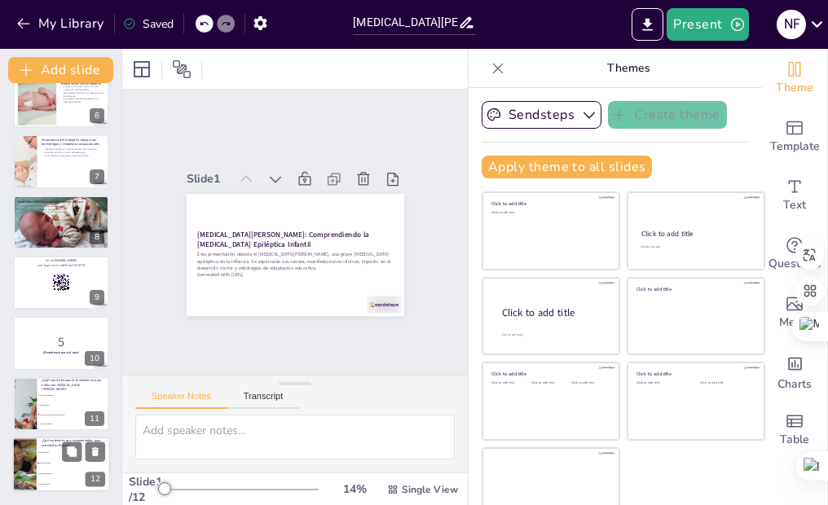
checkbox input "true"
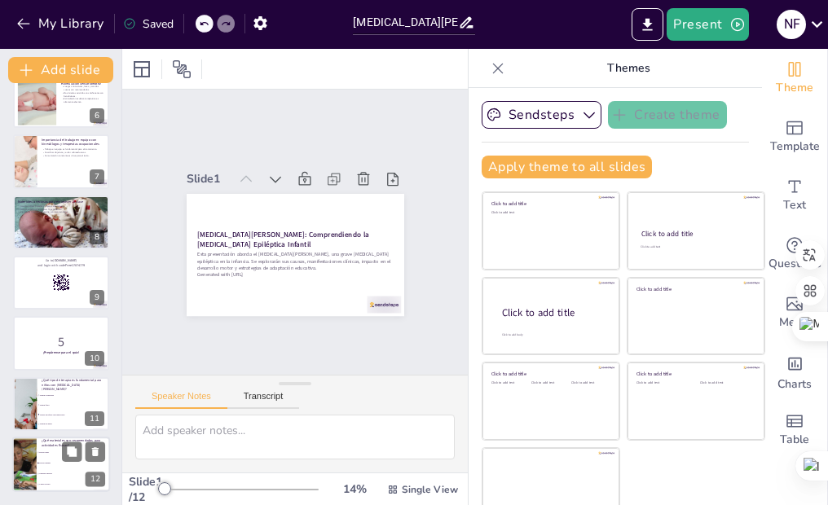
checkbox input "true"
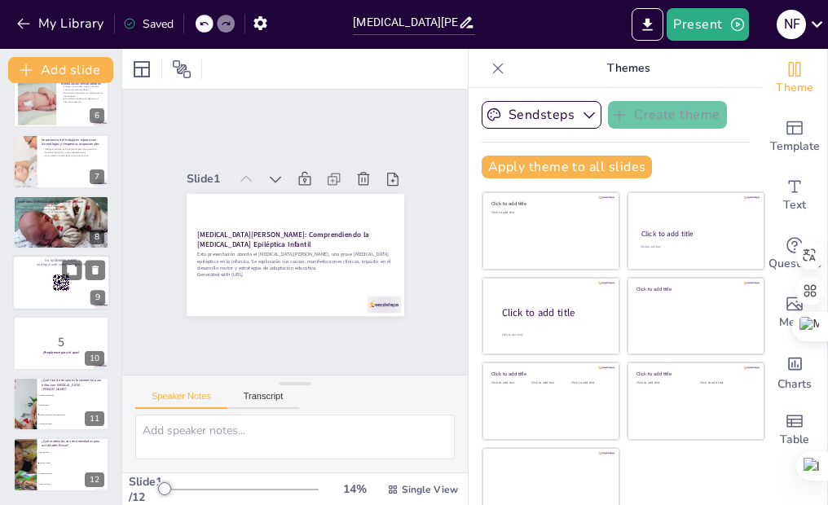
checkbox input "true"
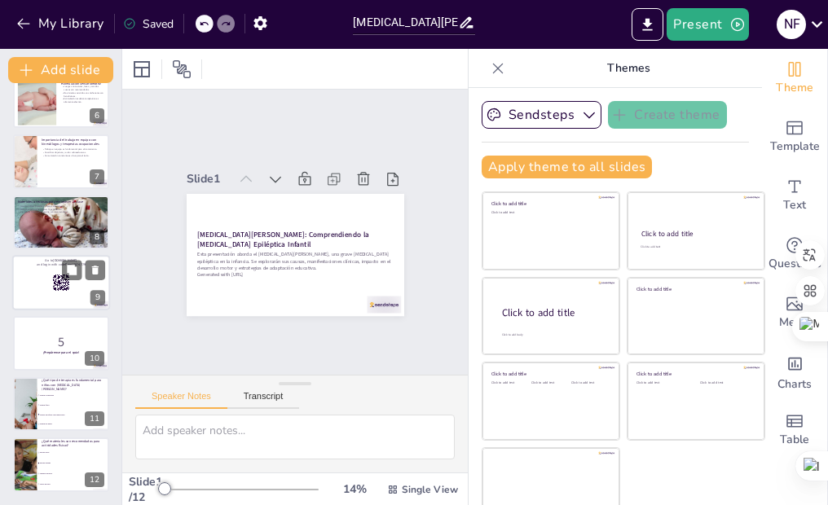
checkbox input "true"
click at [66, 287] on rect at bounding box center [66, 287] width 1 height 1
checkbox input "true"
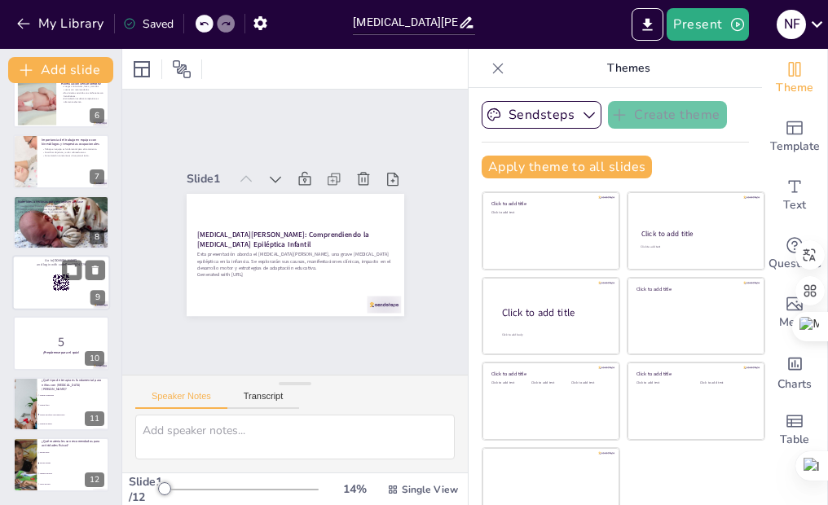
scroll to position [314, 0]
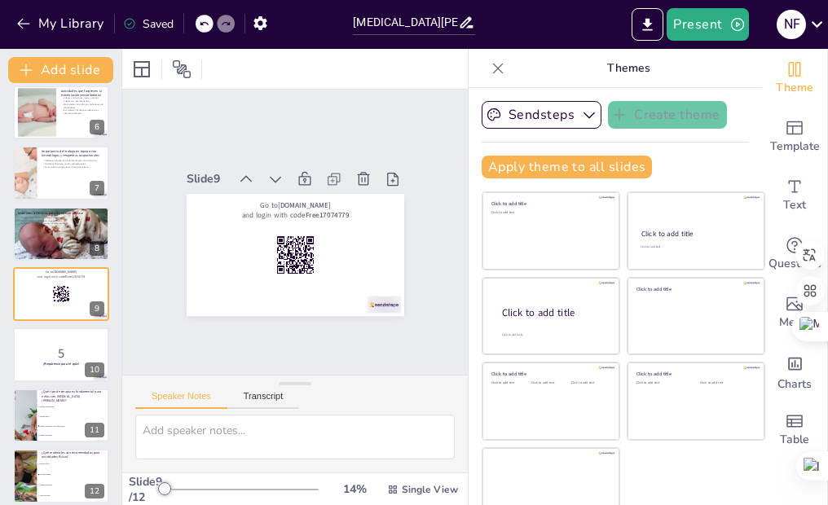
checkbox input "true"
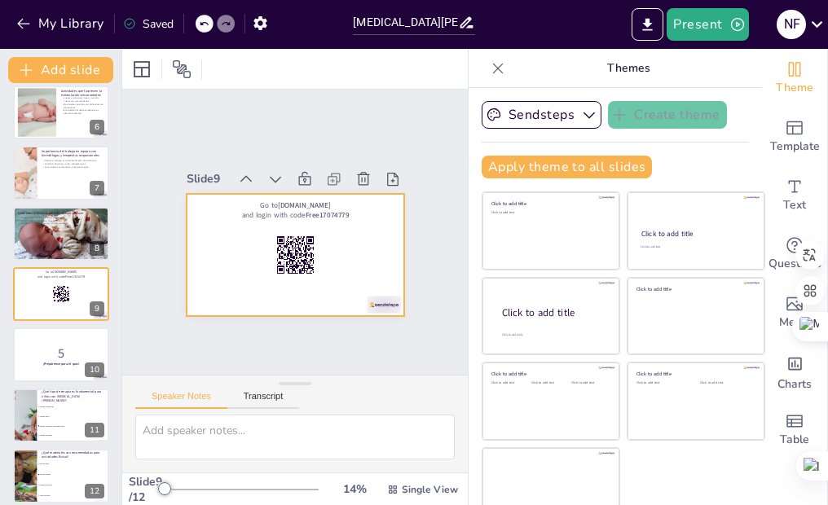
checkbox input "true"
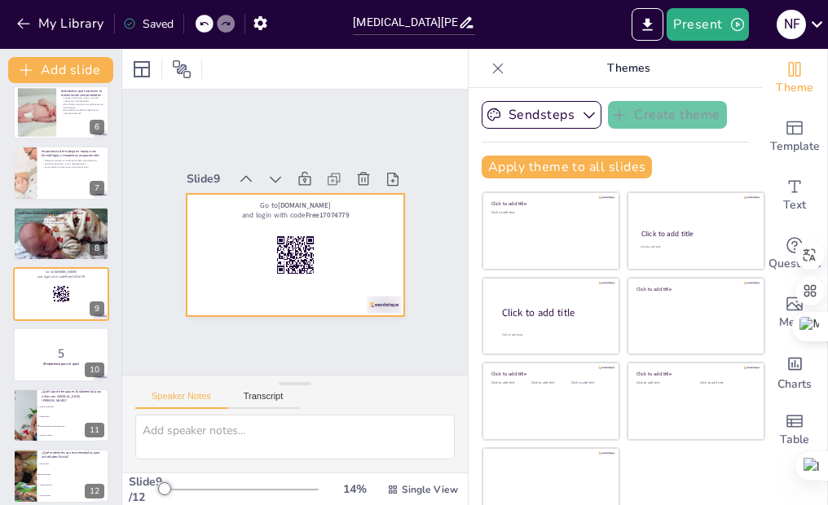
checkbox input "true"
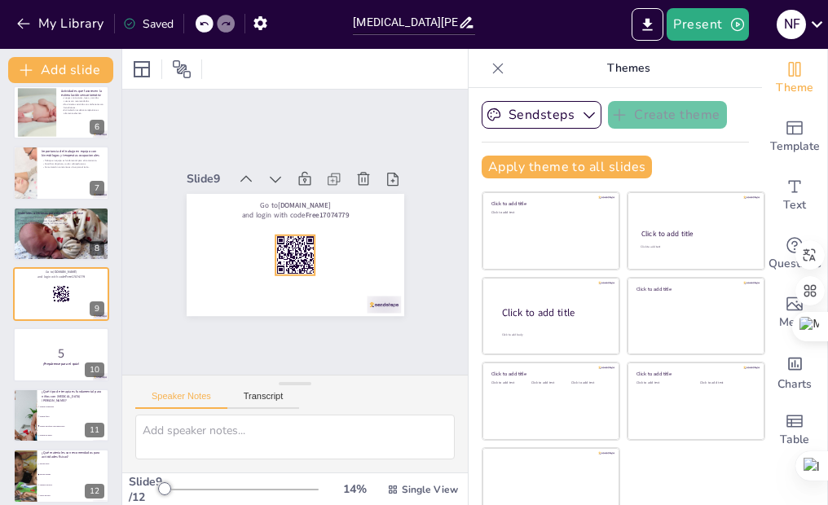
checkbox input "true"
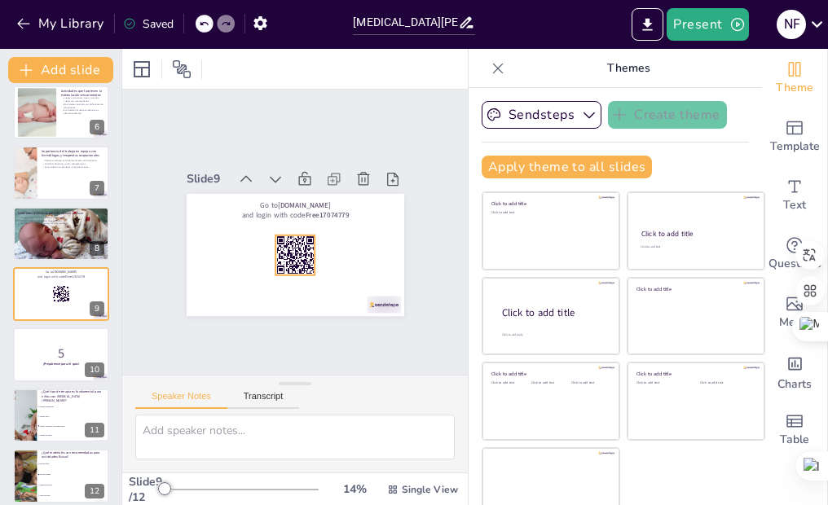
checkbox input "true"
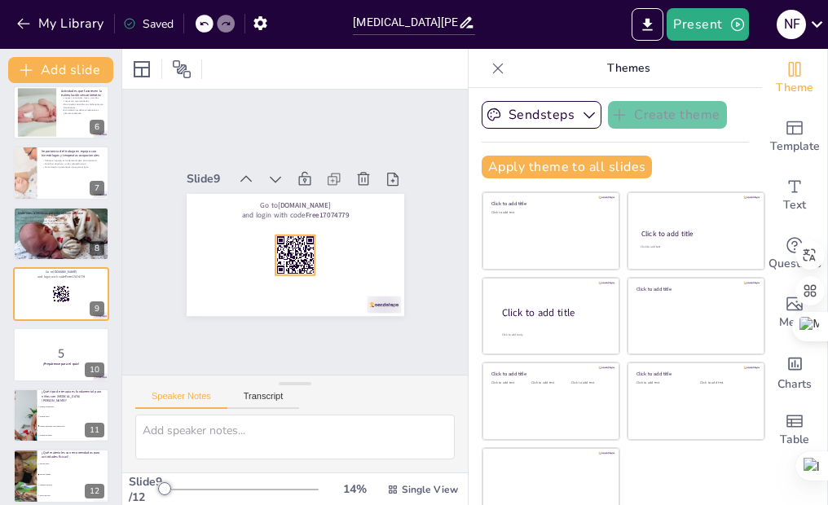
checkbox input "true"
click at [275, 241] on rect at bounding box center [291, 254] width 43 height 43
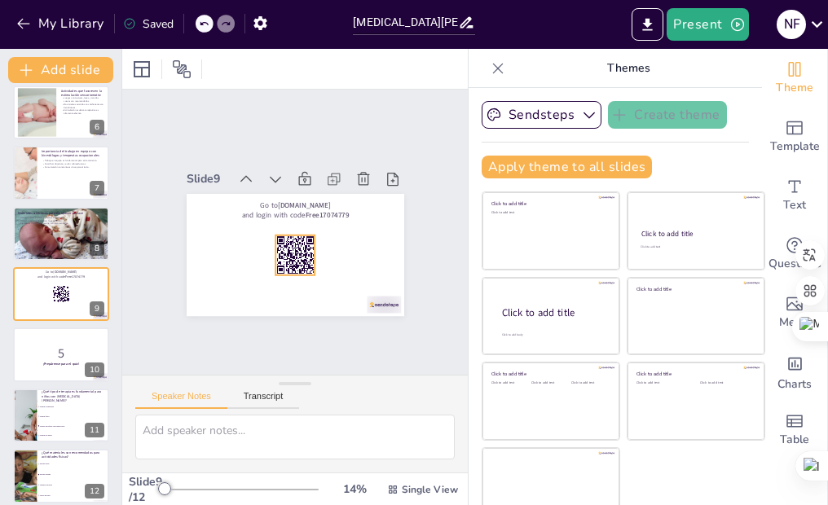
checkbox input "true"
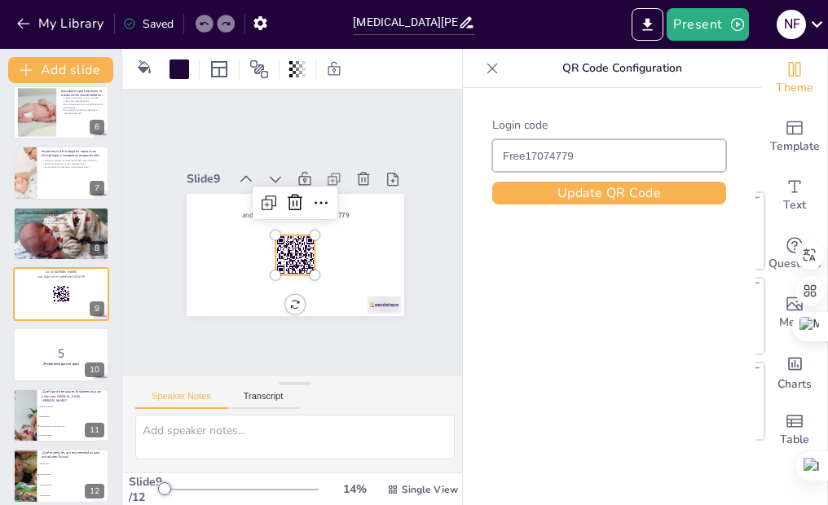
checkbox input "true"
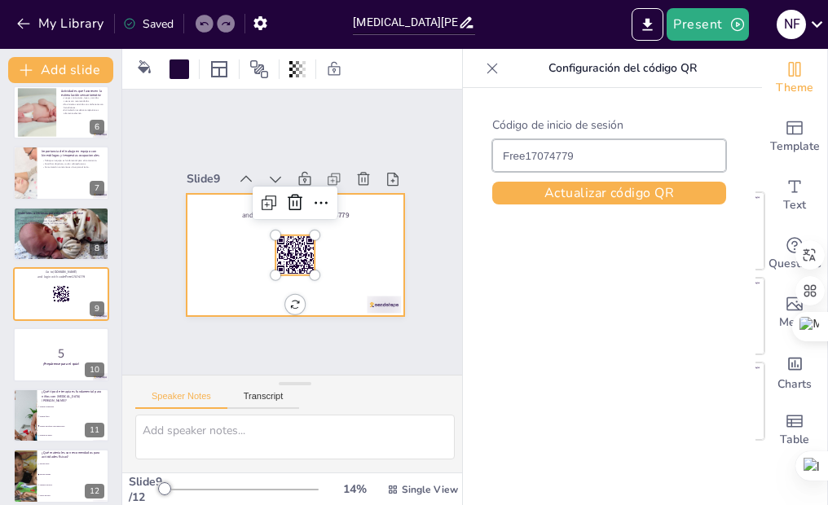
checkbox input "true"
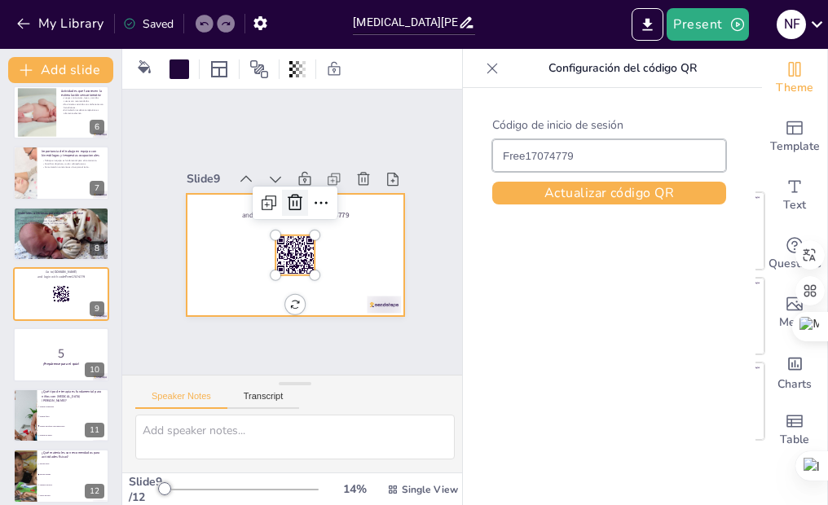
checkbox input "true"
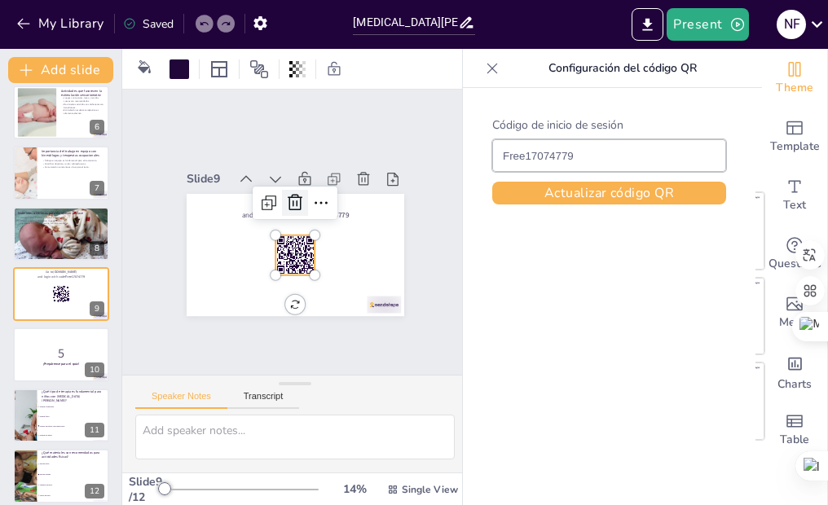
click at [294, 194] on icon at bounding box center [307, 205] width 26 height 26
checkbox input "true"
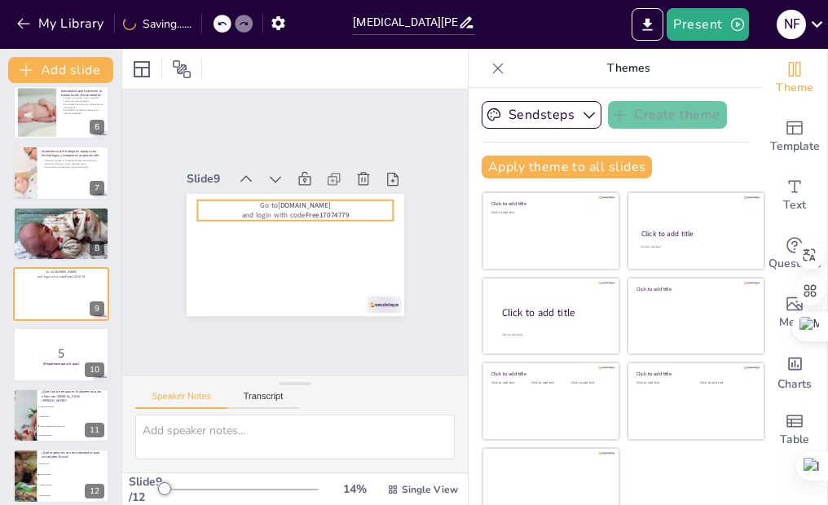
checkbox input "true"
click at [296, 202] on div "Go to [DOMAIN_NAME] and login with code Free17074779" at bounding box center [316, 236] width 60 height 196
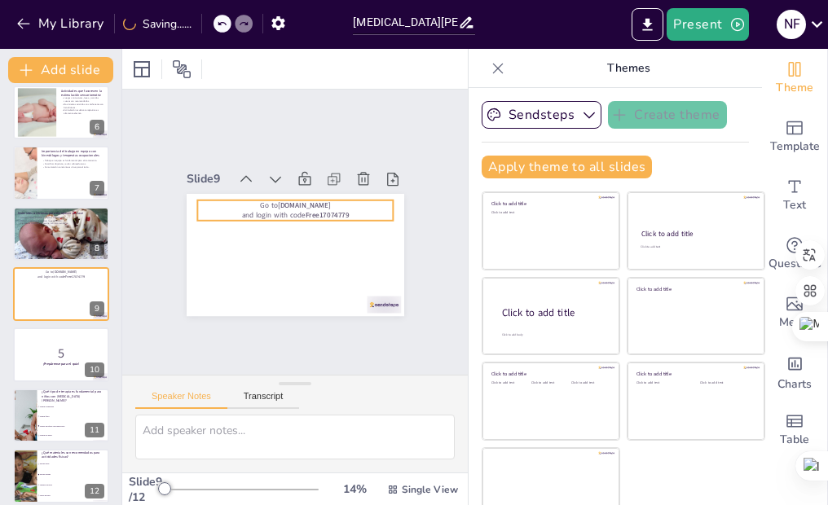
checkbox input "true"
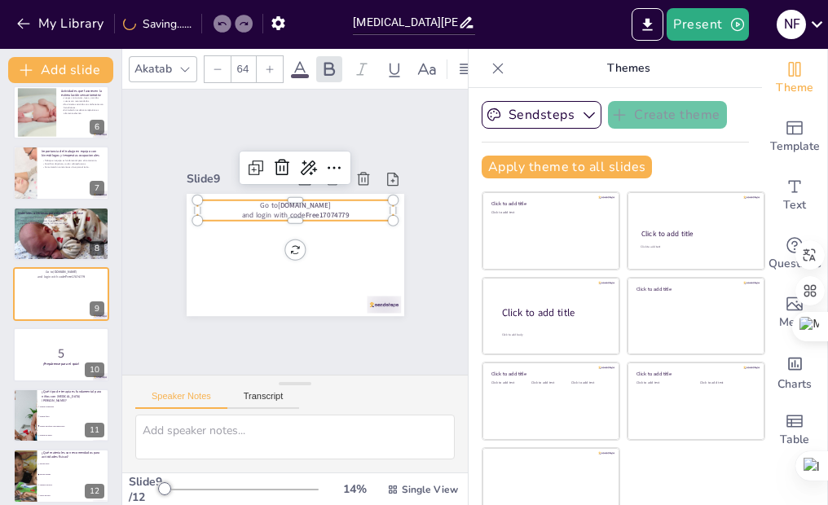
checkbox input "true"
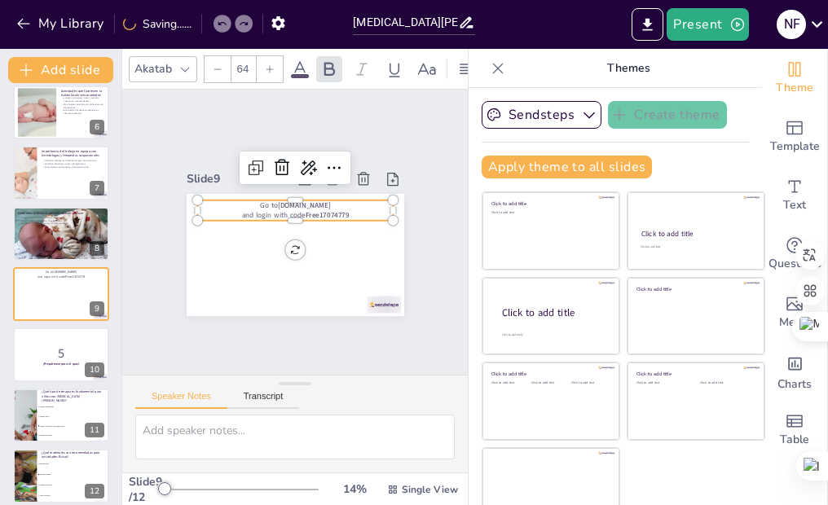
checkbox input "true"
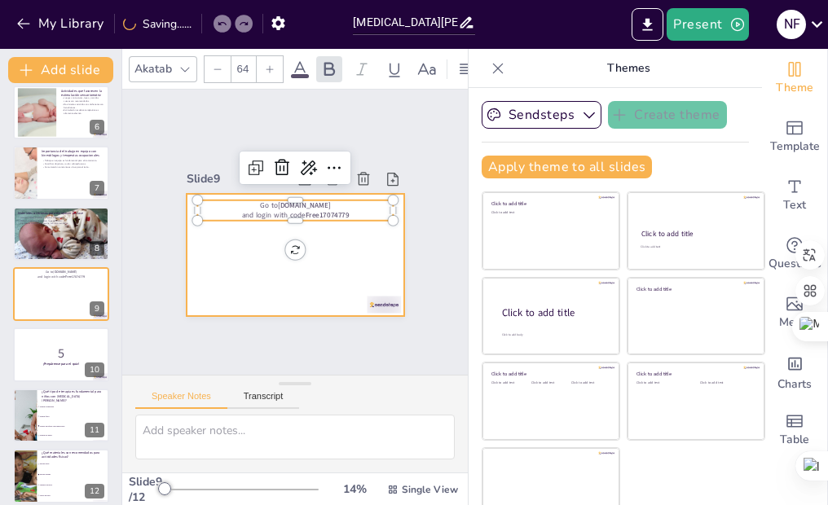
checkbox input "true"
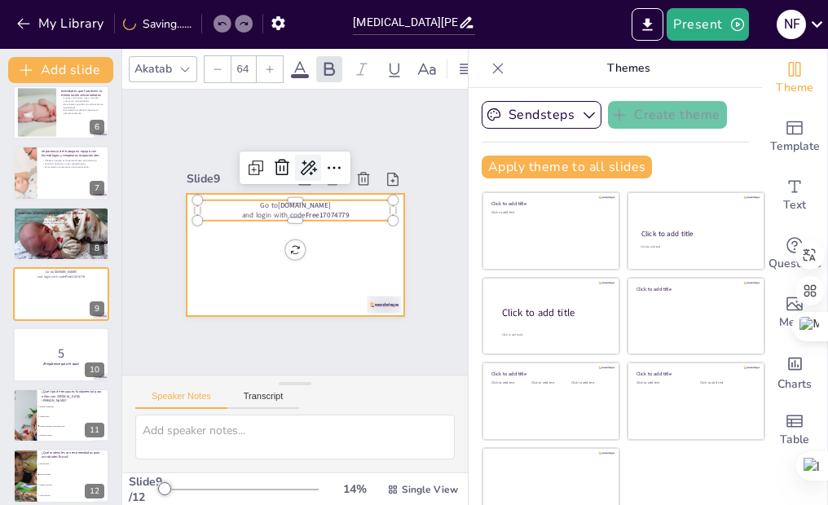
checkbox input "true"
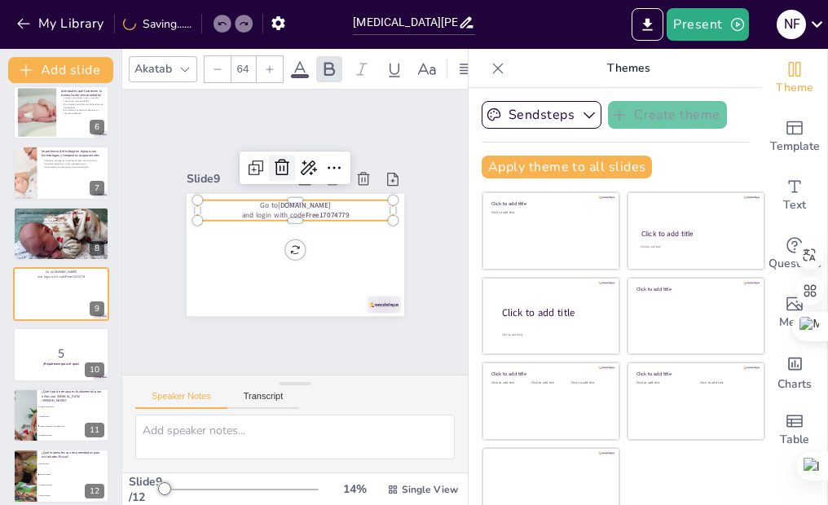
click at [302, 156] on icon at bounding box center [315, 169] width 27 height 27
checkbox input "true"
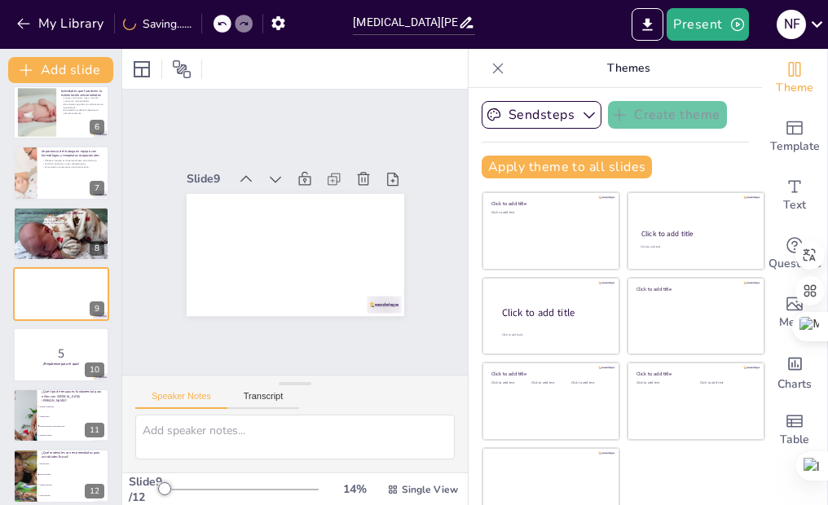
checkbox input "true"
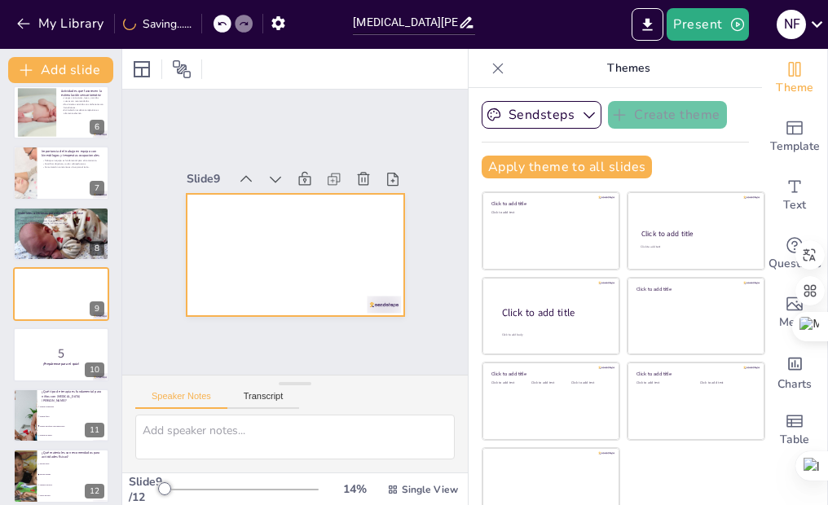
checkbox input "true"
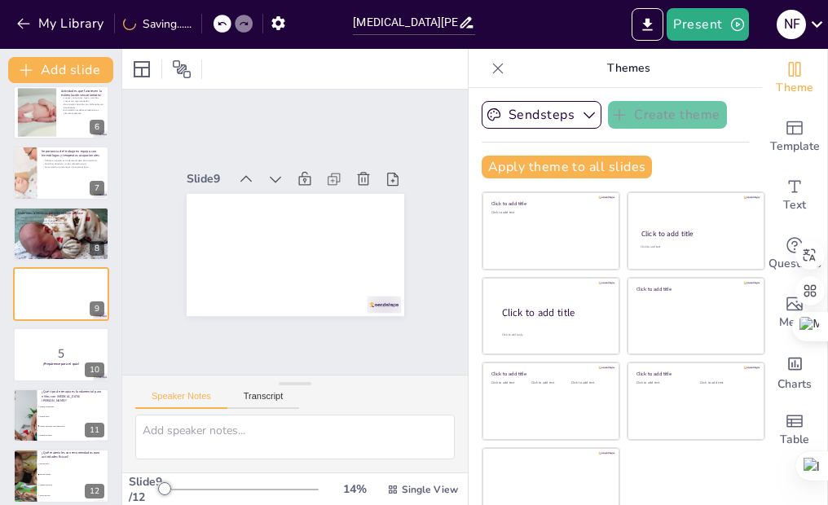
checkbox input "true"
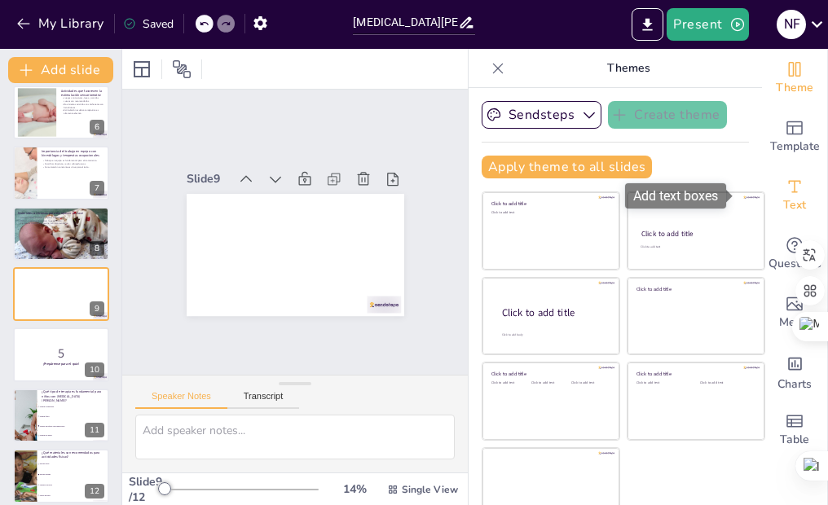
click at [784, 189] on icon "Add text boxes" at bounding box center [794, 187] width 20 height 20
checkbox input "true"
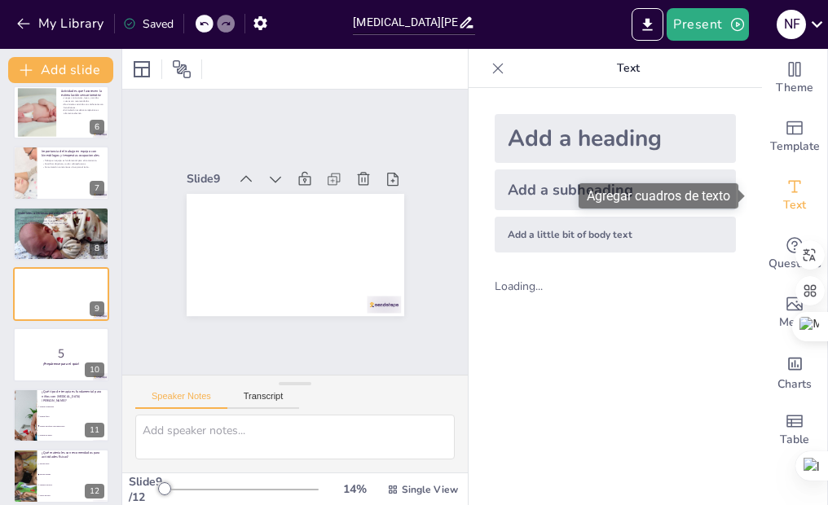
checkbox input "true"
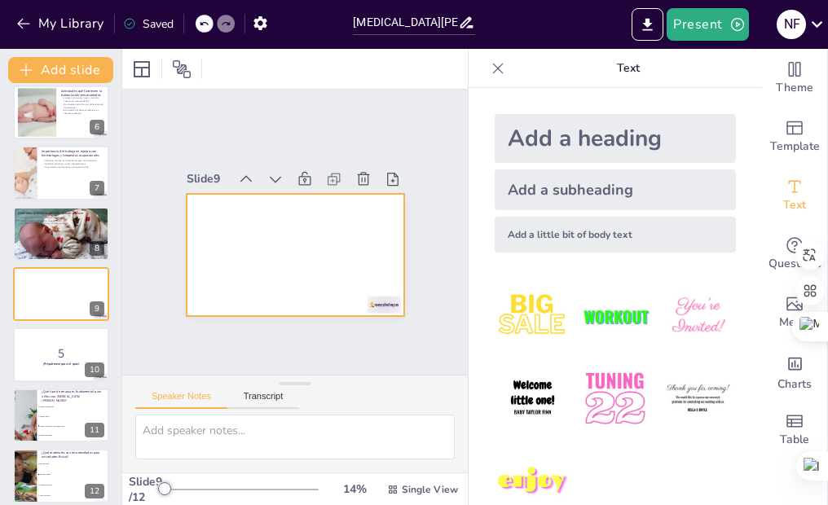
checkbox input "true"
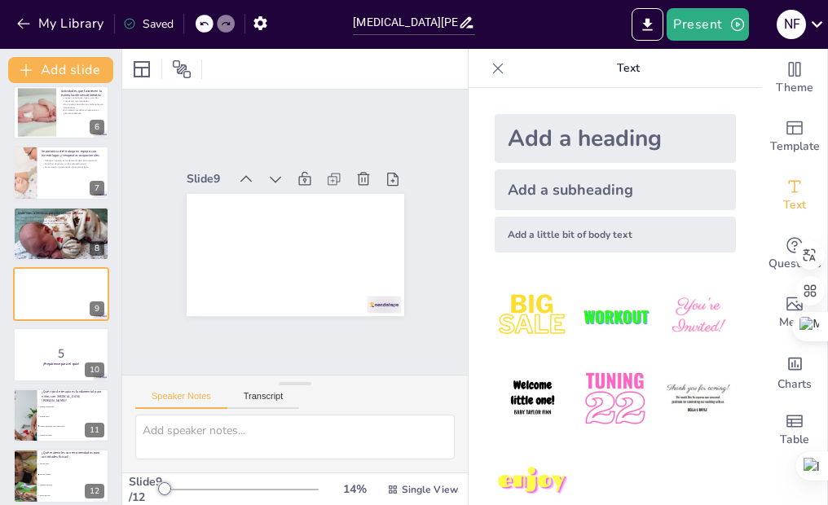
click at [560, 190] on div "Add a subheading" at bounding box center [614, 189] width 241 height 41
checkbox input "true"
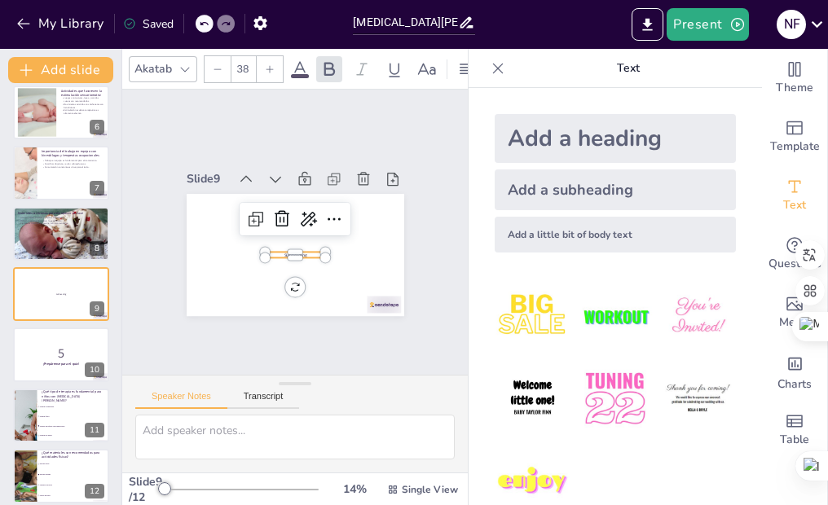
checkbox input "true"
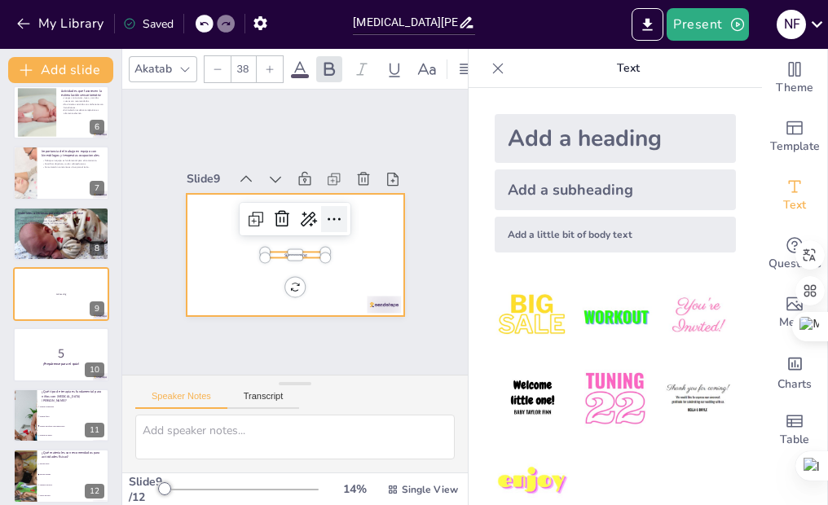
checkbox input "true"
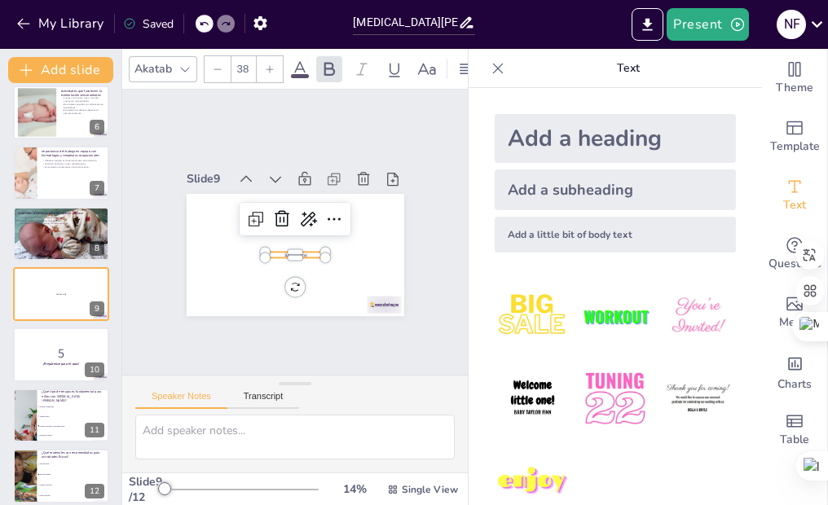
checkbox input "true"
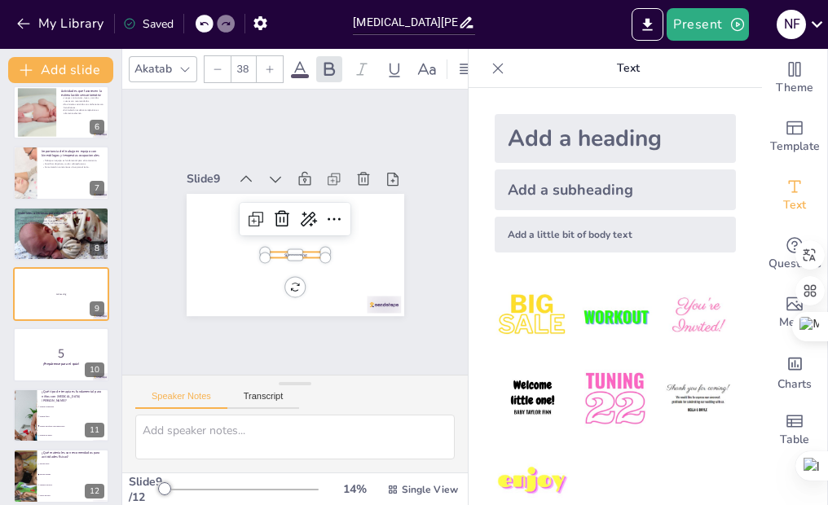
checkbox input "true"
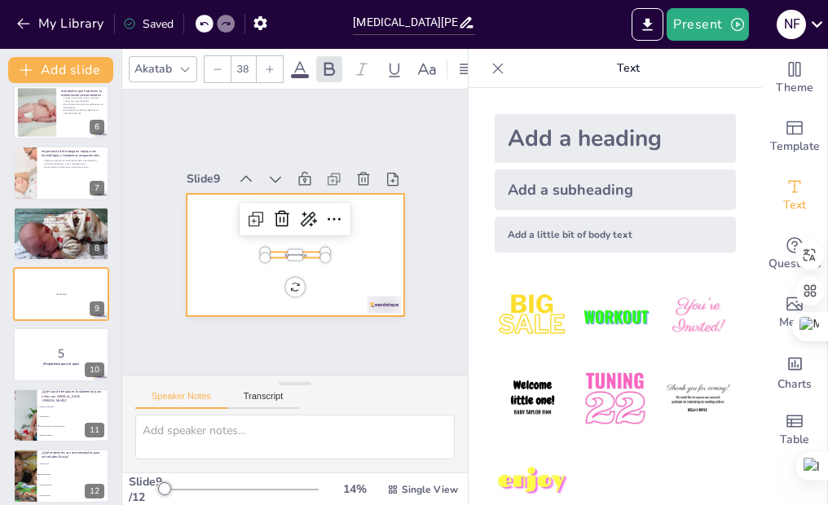
checkbox input "true"
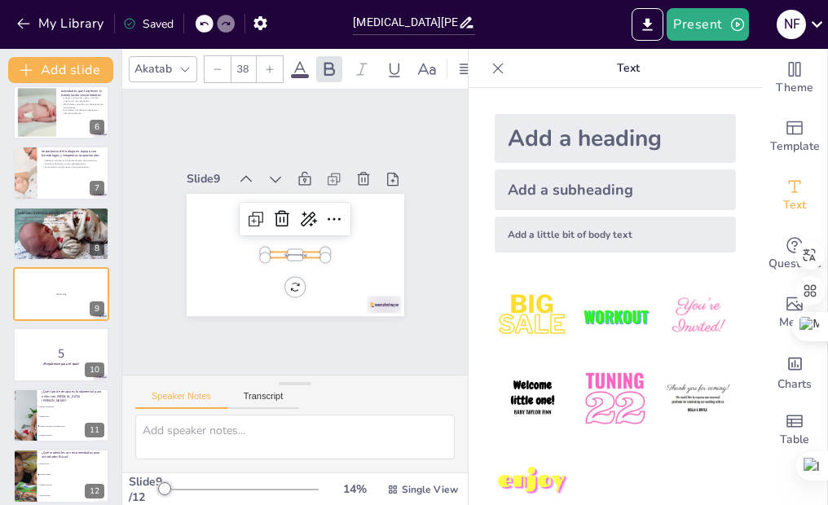
checkbox input "true"
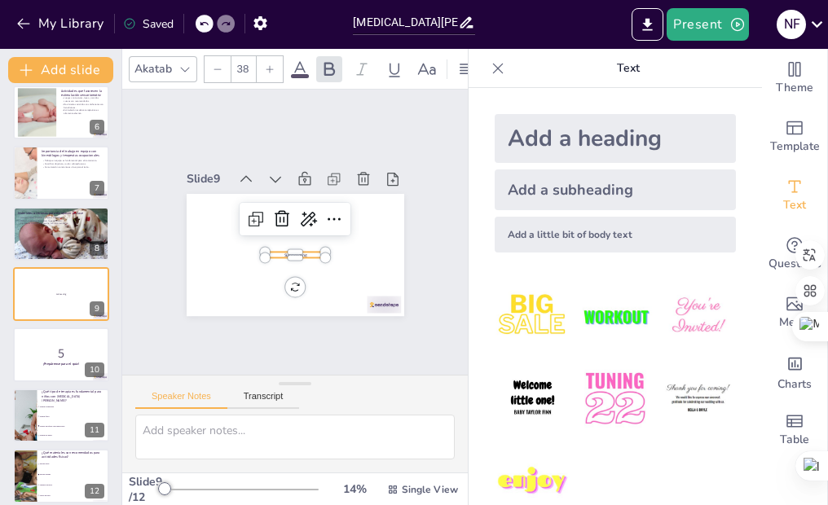
checkbox input "true"
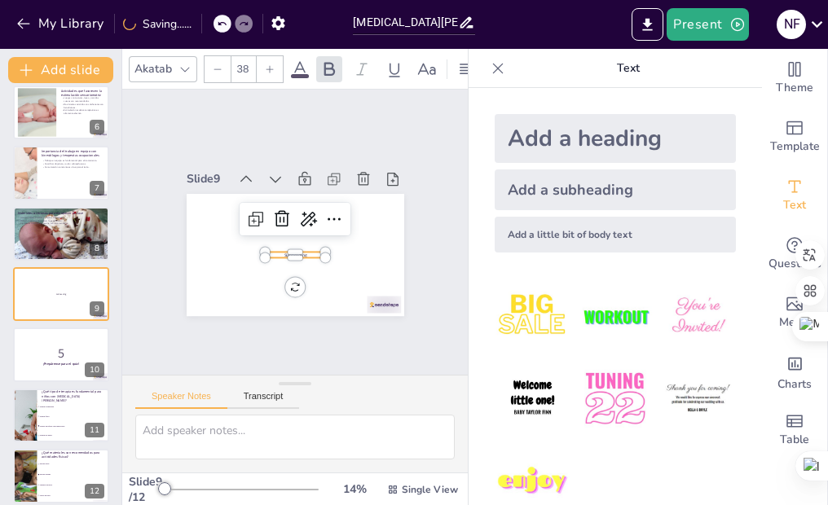
checkbox input "true"
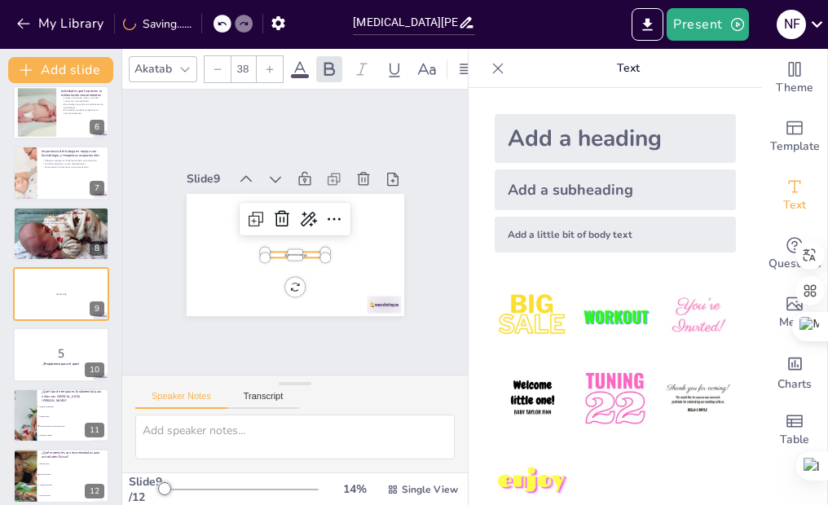
checkbox input "true"
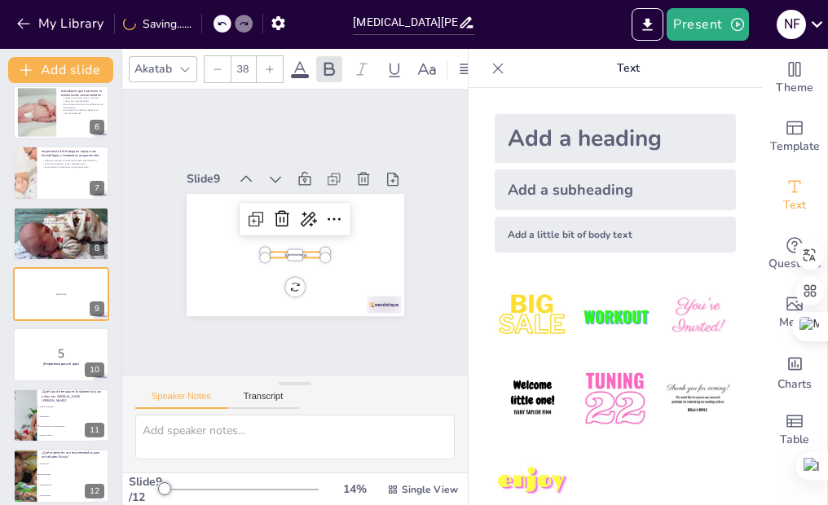
checkbox input "true"
drag, startPoint x: 297, startPoint y: 251, endPoint x: 295, endPoint y: 202, distance: 48.9
click at [295, 202] on p "Subheading" at bounding box center [307, 209] width 55 height 36
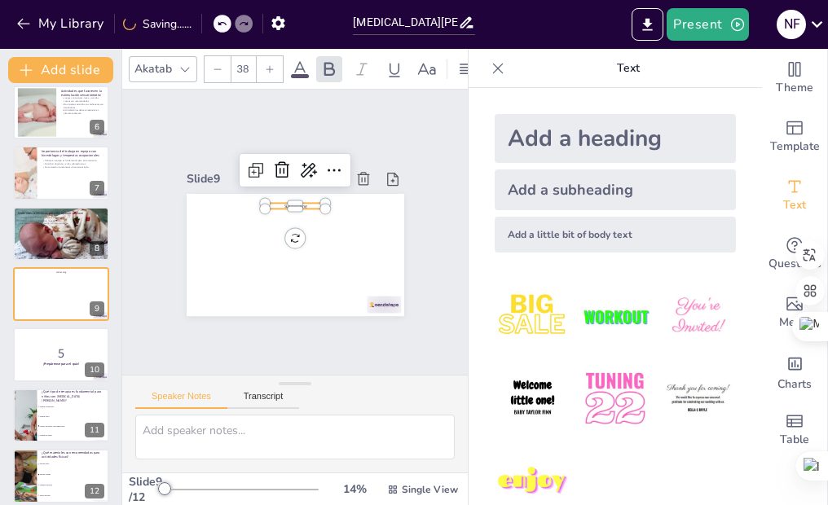
click at [292, 200] on p "Subheading" at bounding box center [302, 208] width 59 height 24
click at [292, 237] on p "Subheading" at bounding box center [307, 255] width 55 height 36
click at [296, 200] on p "Subheading" at bounding box center [316, 217] width 41 height 53
click at [292, 200] on p "Subheading" at bounding box center [302, 208] width 59 height 24
click at [292, 200] on p "Subheading" at bounding box center [312, 213] width 49 height 45
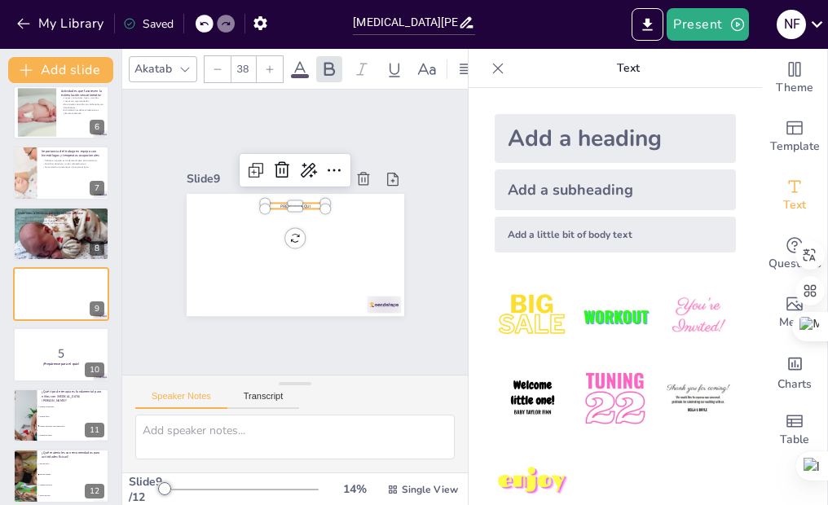
click at [295, 200] on p "PRESIONA AQUI" at bounding box center [309, 211] width 53 height 41
click at [295, 200] on p "PRESIONA AQUI" at bounding box center [312, 213] width 49 height 45
click at [304, 200] on p "PRESIONA AQUI" at bounding box center [319, 221] width 30 height 58
click at [273, 65] on icon at bounding box center [269, 68] width 7 height 7
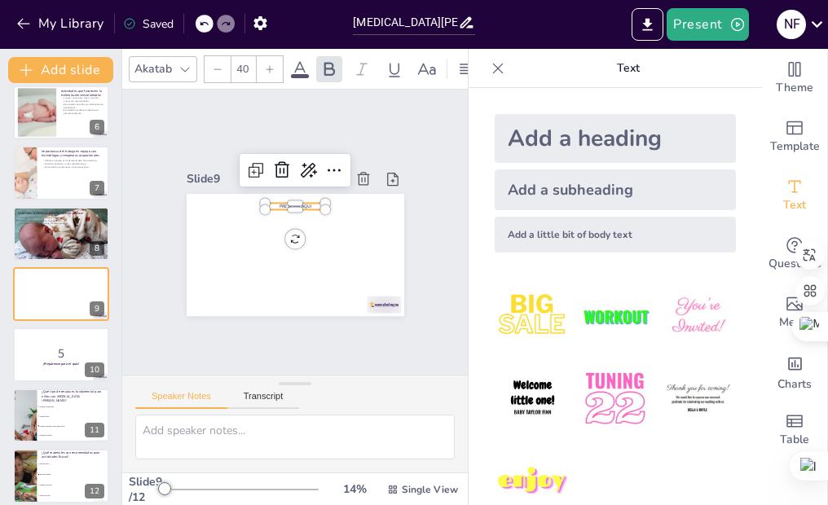
click at [273, 65] on icon at bounding box center [269, 68] width 7 height 7
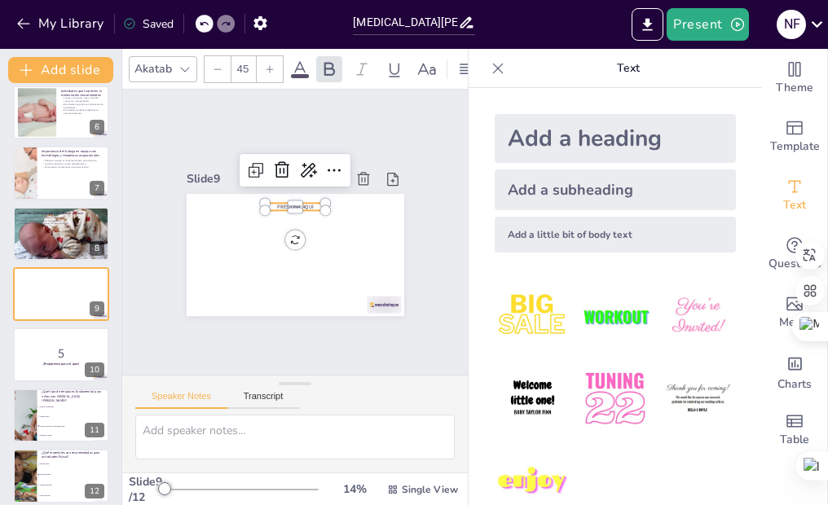
click at [273, 65] on icon at bounding box center [269, 68] width 7 height 7
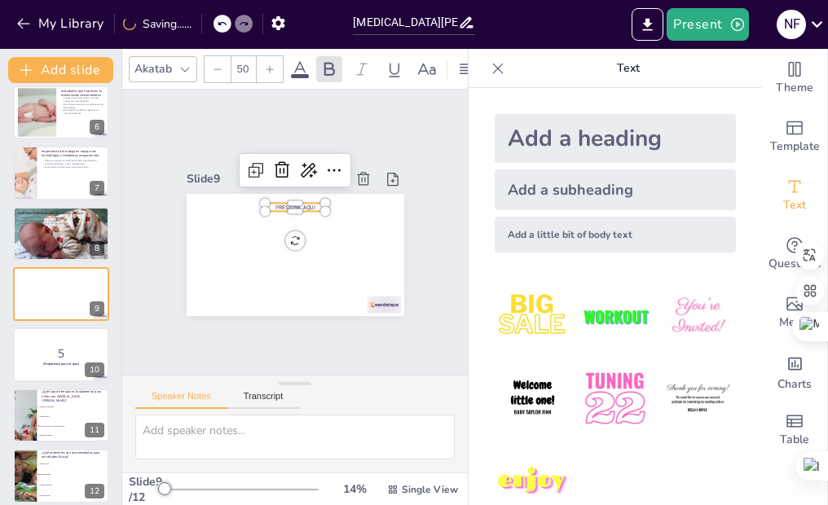
click at [273, 65] on icon at bounding box center [269, 68] width 7 height 7
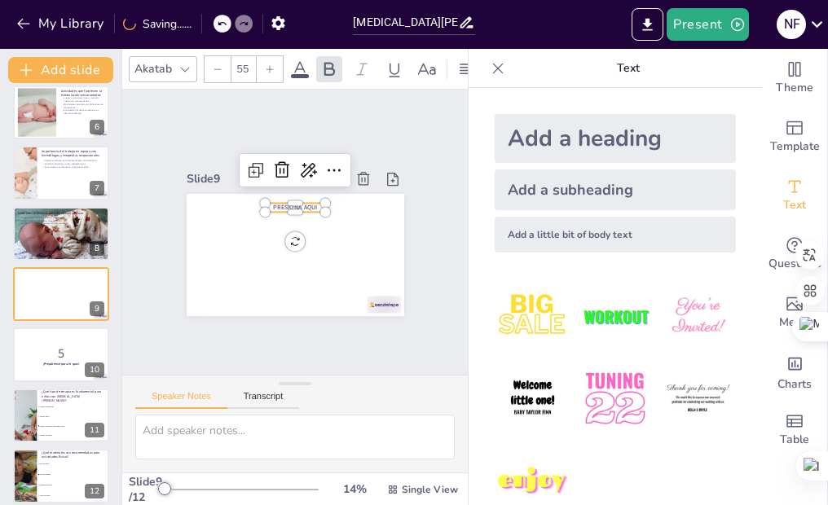
click at [273, 65] on icon at bounding box center [269, 68] width 7 height 7
click at [417, 135] on div "Slide 1 [MEDICAL_DATA][PERSON_NAME]: Comprendiendo la [MEDICAL_DATA] Epiléptica…" at bounding box center [294, 232] width 416 height 378
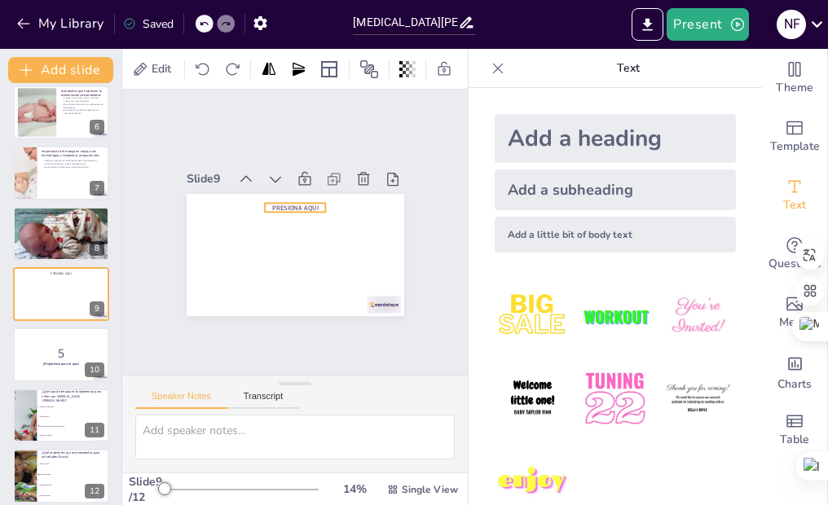
click at [282, 202] on span "PRESIONA AQUI" at bounding box center [305, 209] width 46 height 27
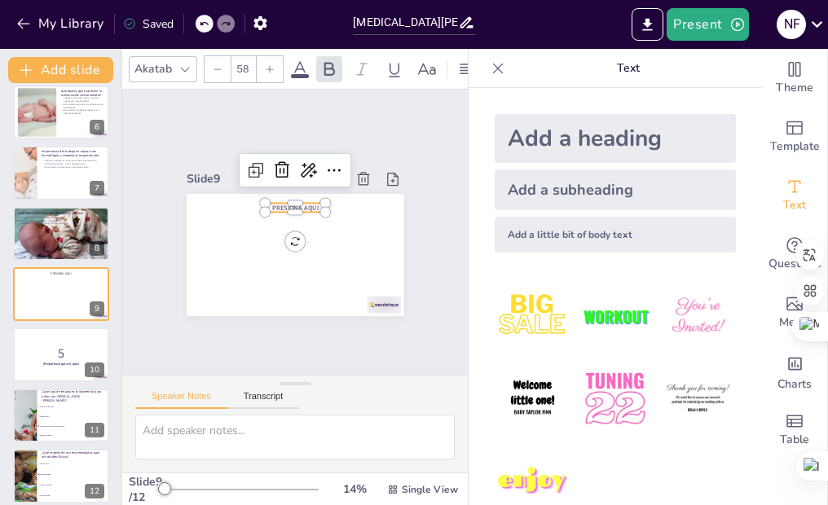
click at [171, 63] on div "Akatab" at bounding box center [153, 69] width 44 height 22
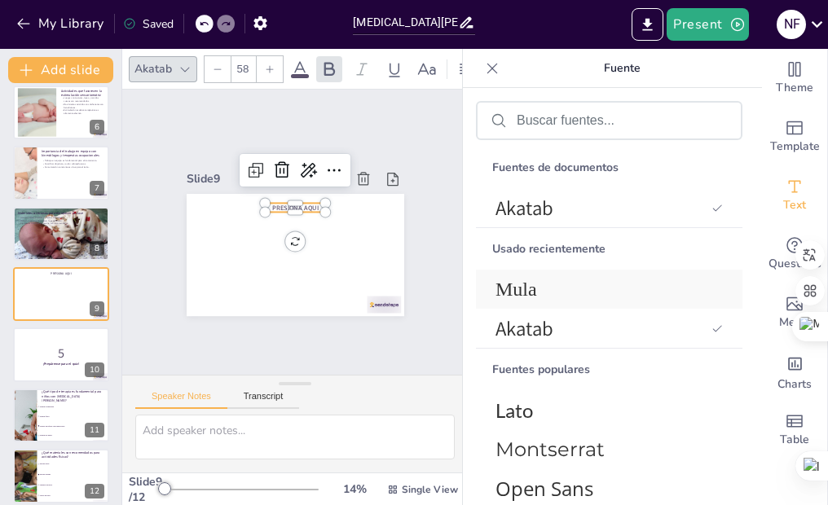
scroll to position [81, 0]
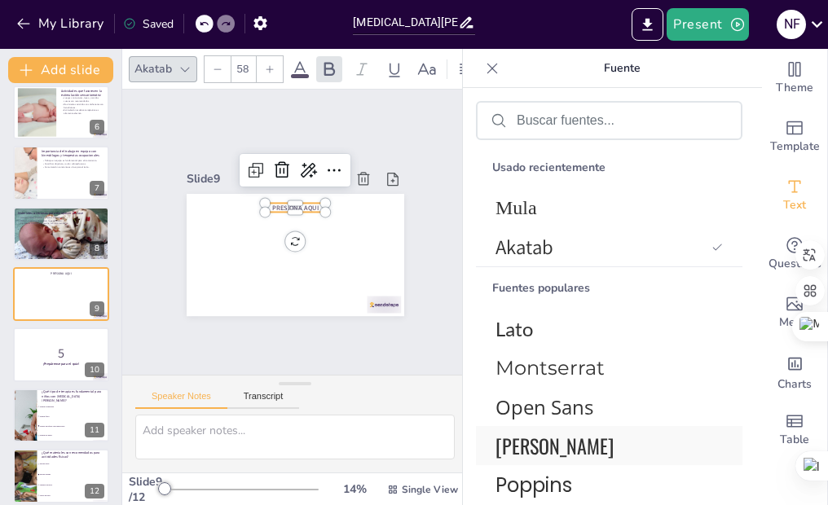
click at [540, 444] on span "[PERSON_NAME]" at bounding box center [605, 445] width 221 height 29
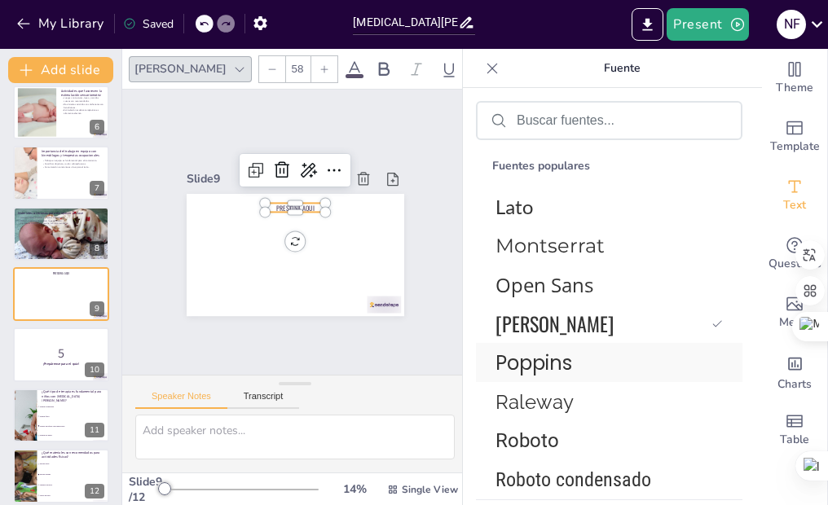
scroll to position [283, 0]
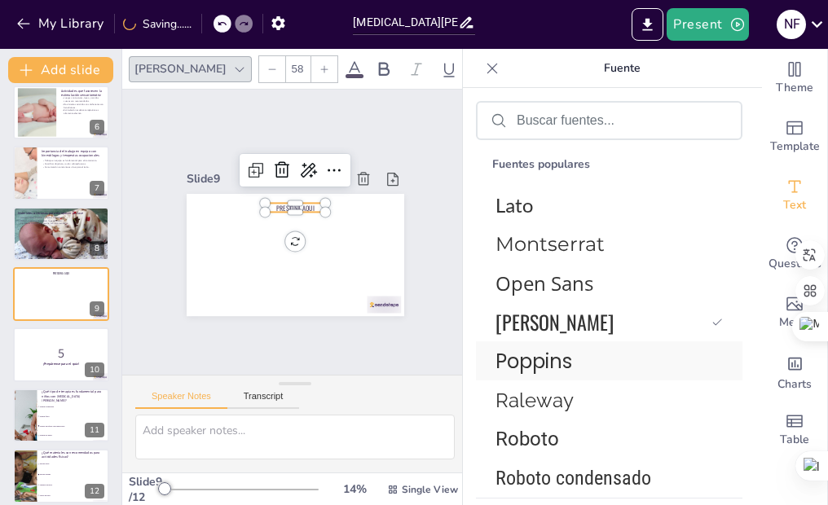
click at [580, 361] on span "Poppins" at bounding box center [605, 361] width 221 height 29
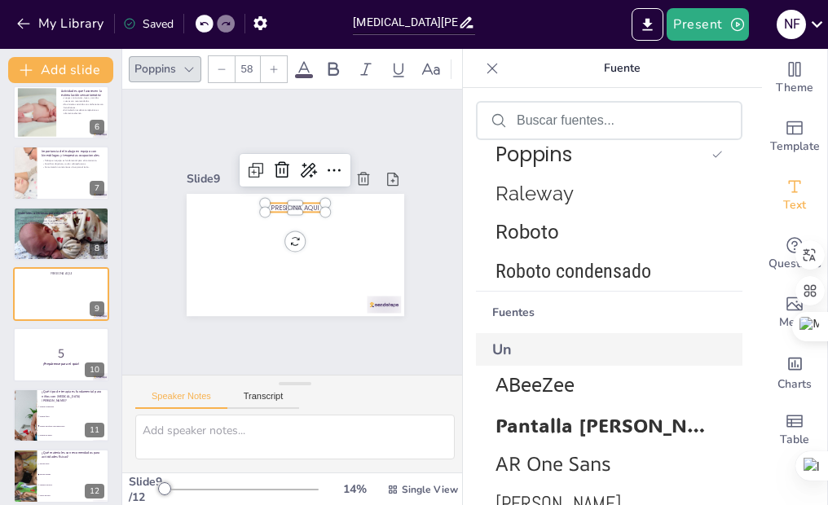
scroll to position [567, 0]
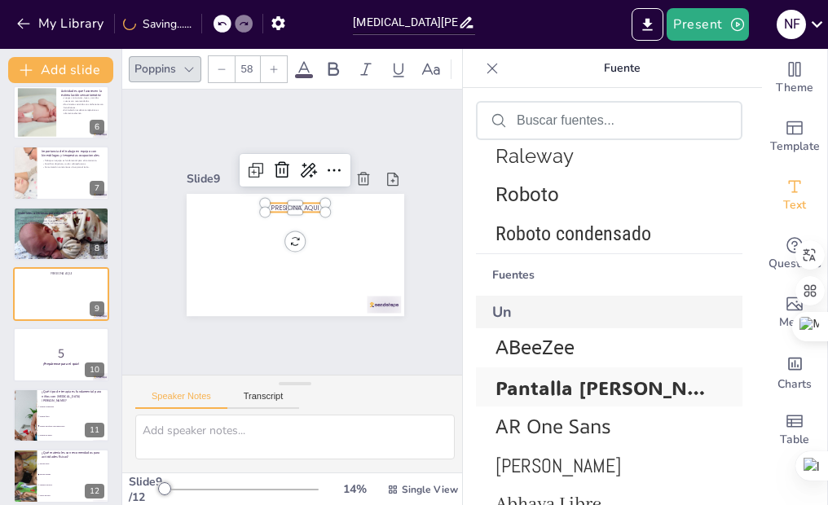
click at [587, 398] on span "Pantalla [PERSON_NAME]" at bounding box center [605, 387] width 221 height 25
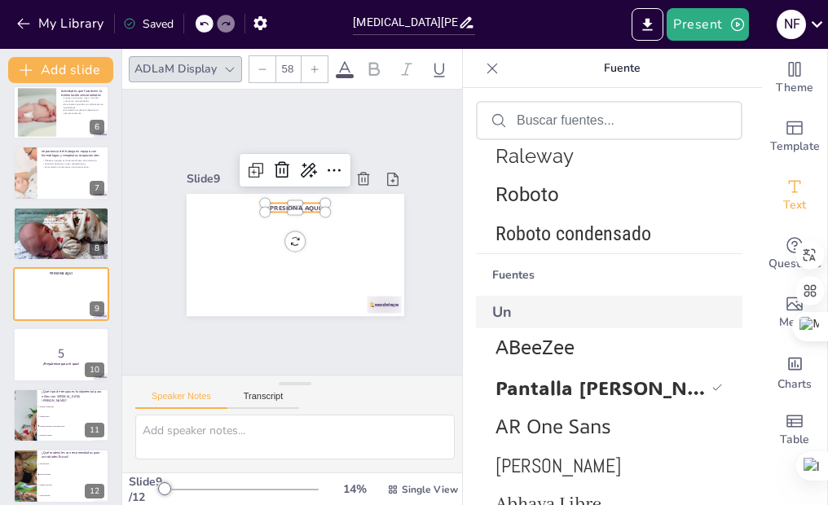
click at [395, 192] on div "Slide 1 [MEDICAL_DATA][PERSON_NAME]: Comprendiendo la [MEDICAL_DATA] Epiléptica…" at bounding box center [296, 232] width 200 height 324
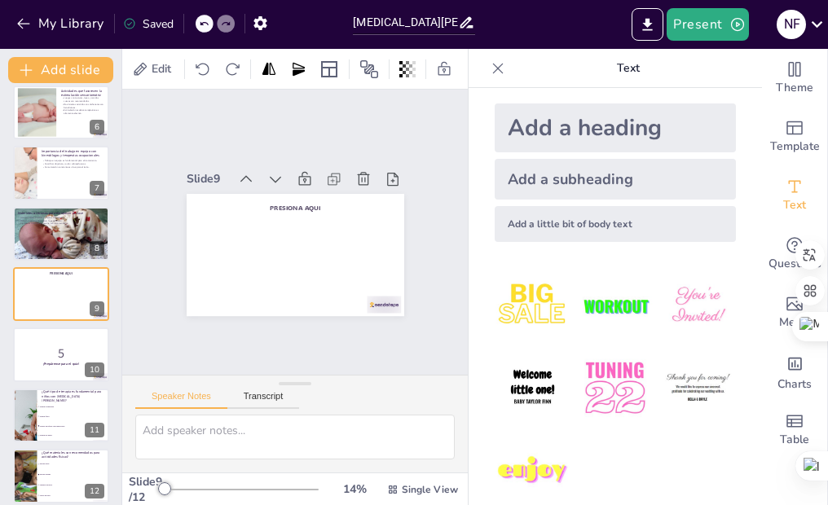
scroll to position [0, 0]
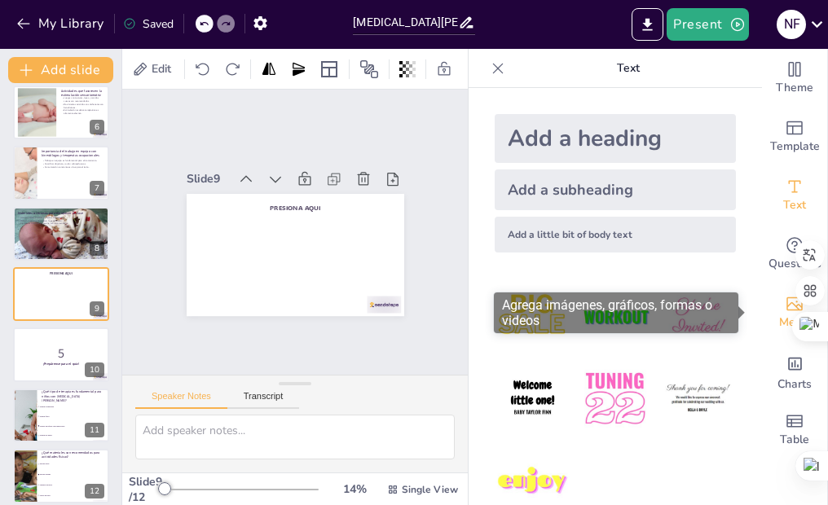
click at [763, 321] on div "Media" at bounding box center [794, 312] width 65 height 59
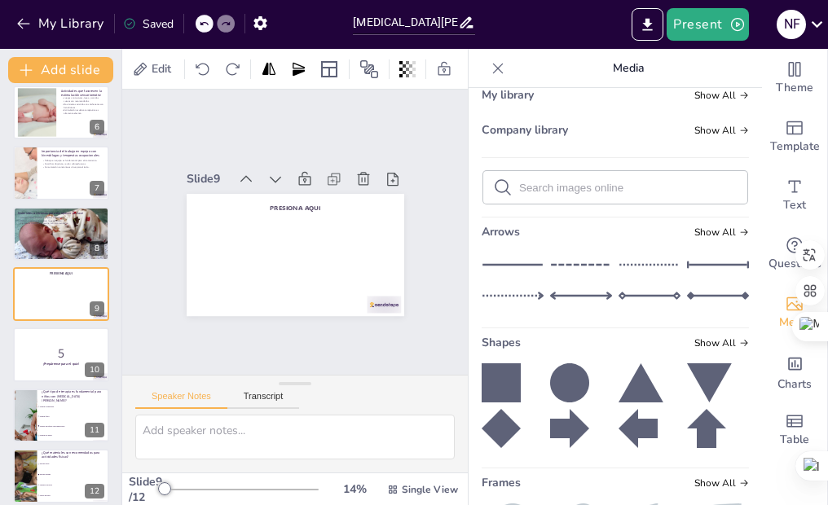
scroll to position [81, 0]
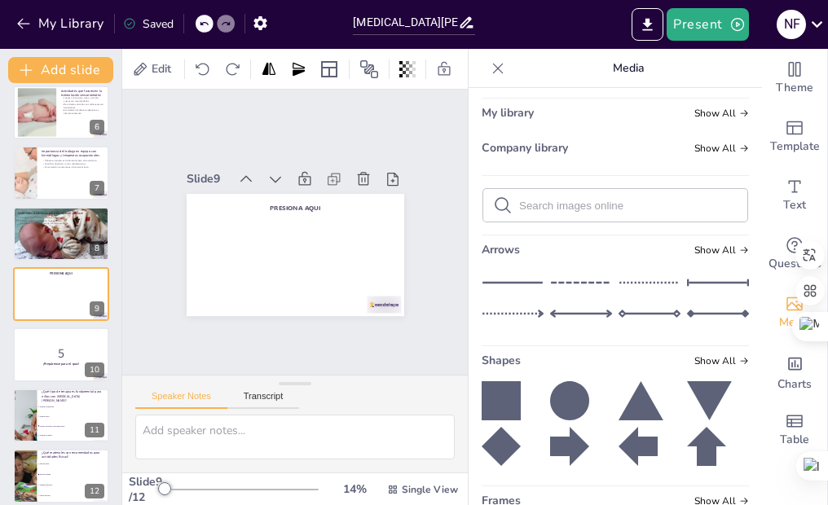
click at [538, 311] on icon at bounding box center [540, 314] width 4 height 6
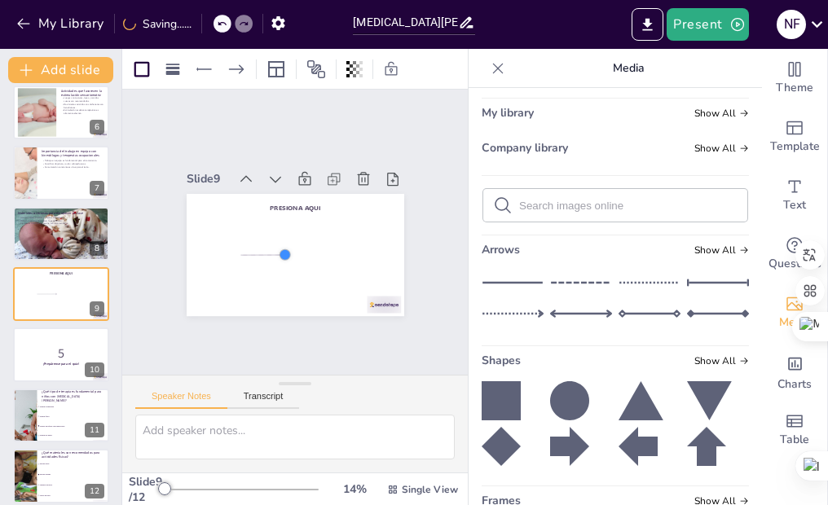
drag, startPoint x: 328, startPoint y: 248, endPoint x: 266, endPoint y: 248, distance: 61.9
click at [266, 238] on div at bounding box center [269, 230] width 16 height 16
drag, startPoint x: 242, startPoint y: 275, endPoint x: 209, endPoint y: 250, distance: 41.9
drag, startPoint x: 241, startPoint y: 228, endPoint x: 247, endPoint y: 253, distance: 25.9
click at [259, 253] on div at bounding box center [265, 259] width 13 height 13
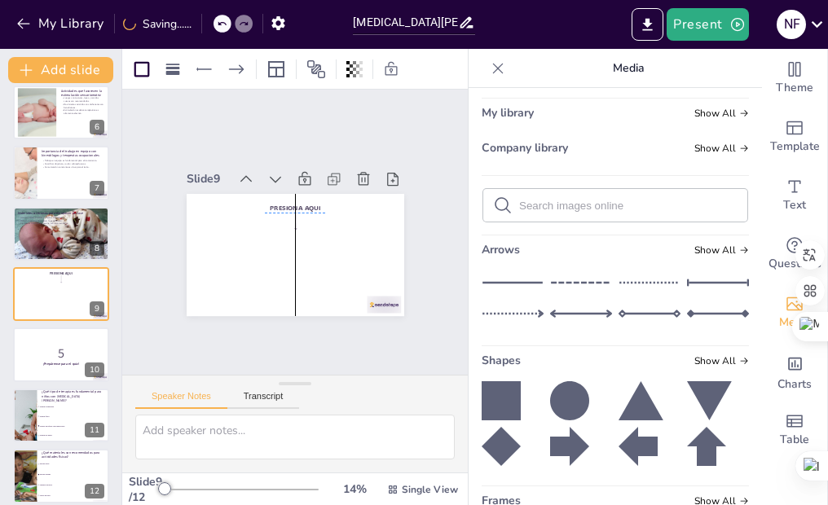
drag, startPoint x: 248, startPoint y: 260, endPoint x: 279, endPoint y: 213, distance: 55.8
click at [295, 215] on div at bounding box center [301, 223] width 13 height 16
click at [396, 214] on div "Slide 1 [MEDICAL_DATA][PERSON_NAME]: Comprendiendo la [MEDICAL_DATA] Epiléptica…" at bounding box center [295, 232] width 318 height 349
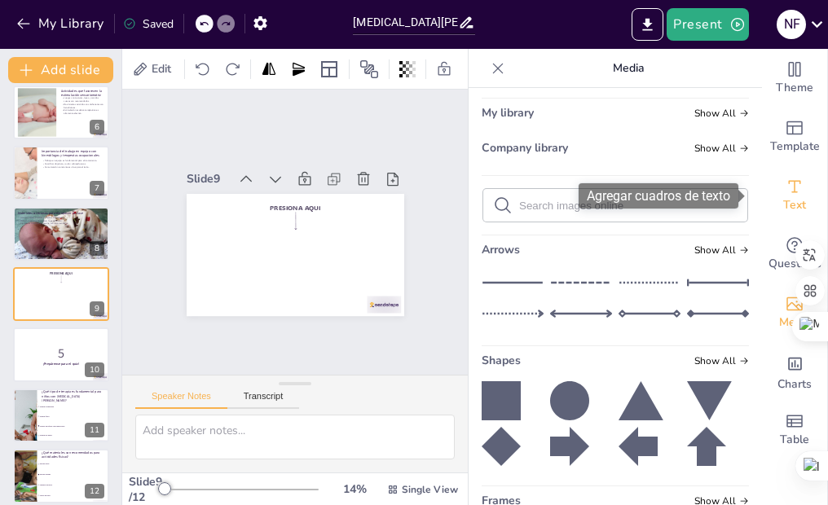
click at [787, 196] on span "Text" at bounding box center [794, 205] width 23 height 18
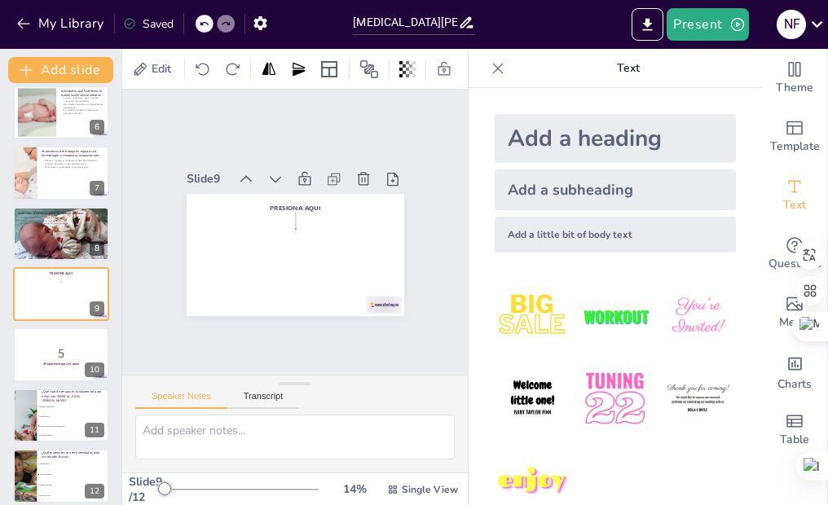
click at [595, 189] on div "Add a subheading" at bounding box center [614, 189] width 241 height 41
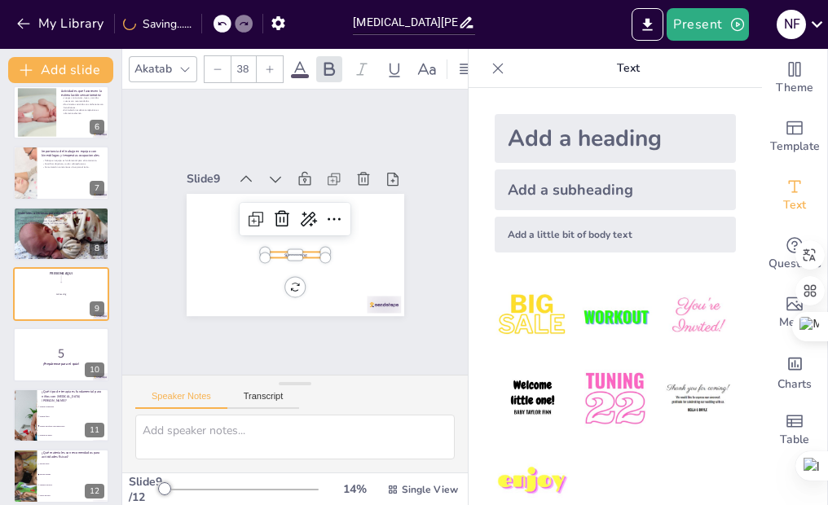
click at [292, 246] on p "Subheading" at bounding box center [278, 247] width 45 height 49
click at [292, 246] on p "Subheading" at bounding box center [275, 243] width 36 height 55
click at [292, 246] on p "Subheading" at bounding box center [286, 253] width 58 height 30
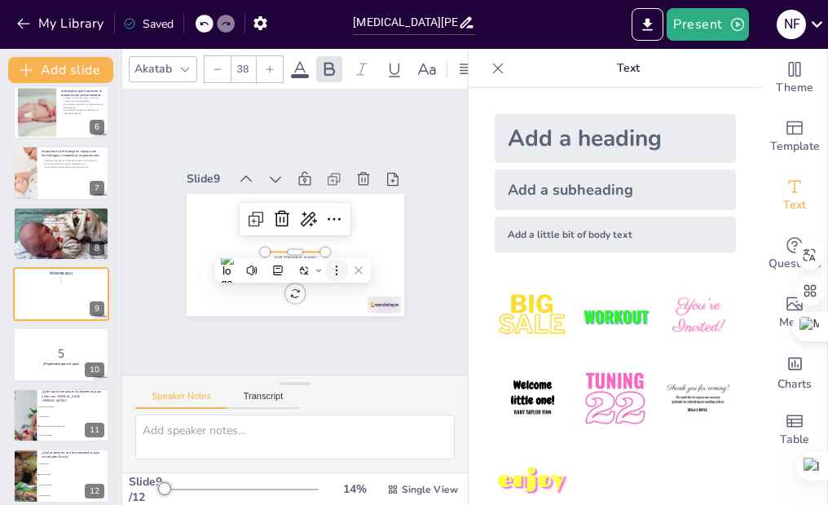
click at [333, 270] on icon at bounding box center [336, 270] width 11 height 11
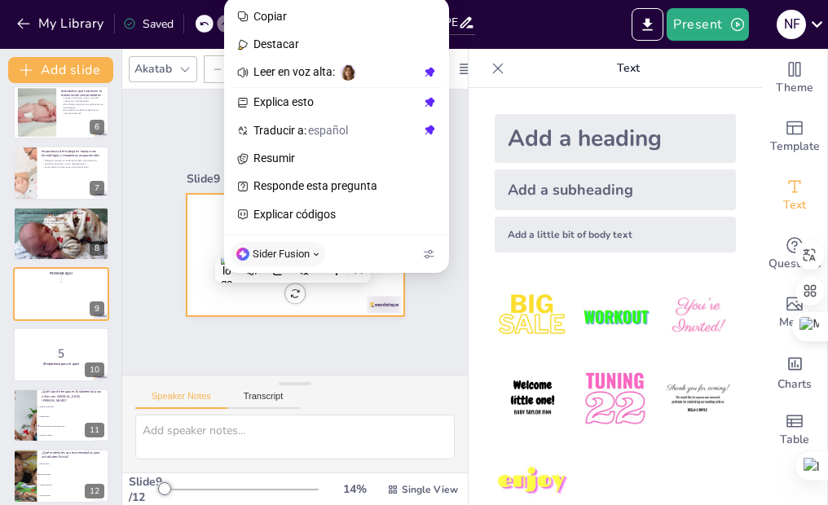
click at [200, 257] on div at bounding box center [313, 218] width 226 height 248
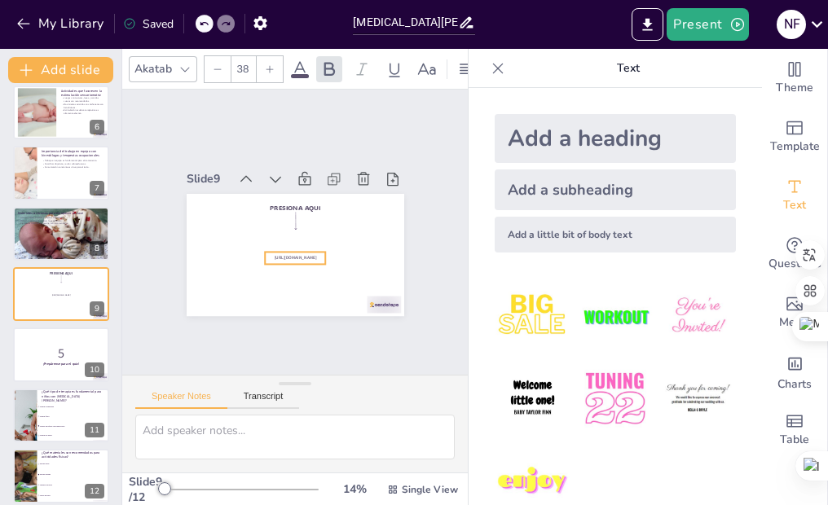
click at [281, 249] on span "[URL][DOMAIN_NAME]" at bounding box center [277, 251] width 35 height 33
click at [393, 237] on div "Slide 1 [MEDICAL_DATA][PERSON_NAME]: Comprendiendo la [MEDICAL_DATA] Epiléptica…" at bounding box center [295, 231] width 349 height 317
click at [283, 255] on span "[URL][DOMAIN_NAME]" at bounding box center [289, 257] width 42 height 15
click at [418, 182] on div "Slide 1 [MEDICAL_DATA][PERSON_NAME]: Comprendiendo la [MEDICAL_DATA] Epiléptica…" at bounding box center [294, 231] width 345 height 255
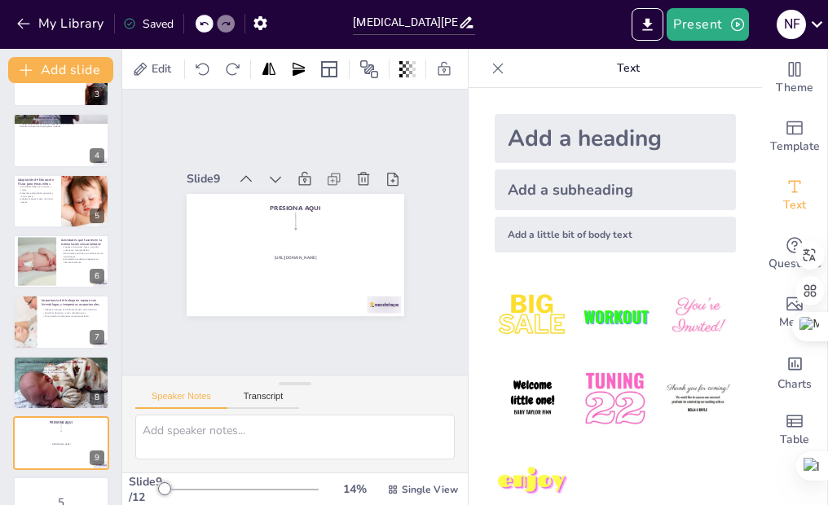
scroll to position [0, 0]
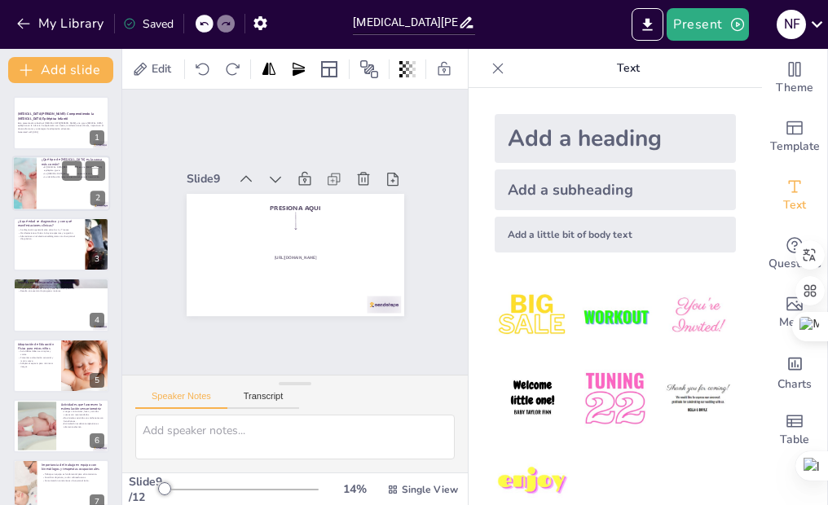
click at [46, 185] on div at bounding box center [61, 183] width 98 height 55
